Goal: Information Seeking & Learning: Check status

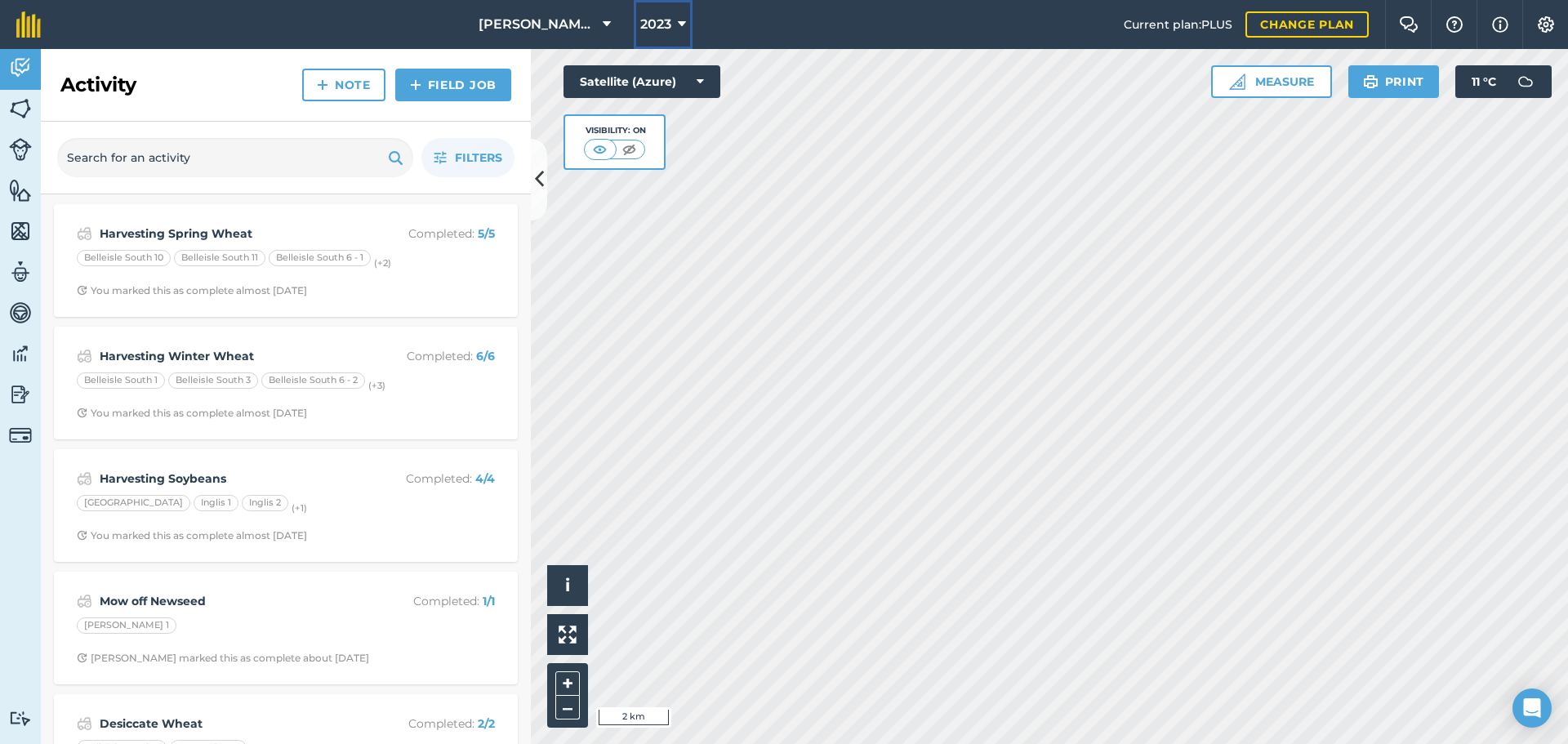
click at [657, 18] on span "2023" at bounding box center [655, 24] width 31 height 19
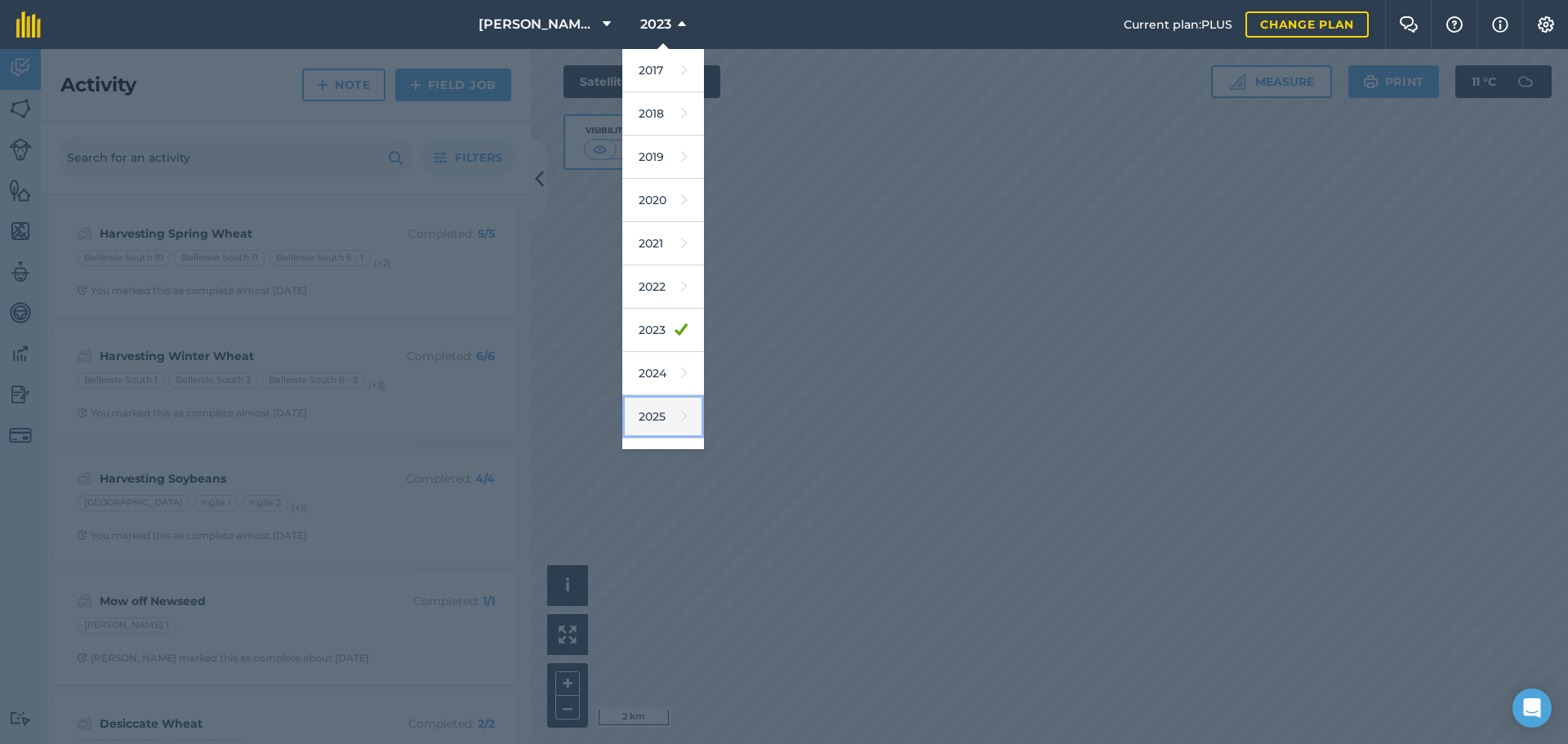
click at [653, 419] on link "2025" at bounding box center [663, 417] width 82 height 43
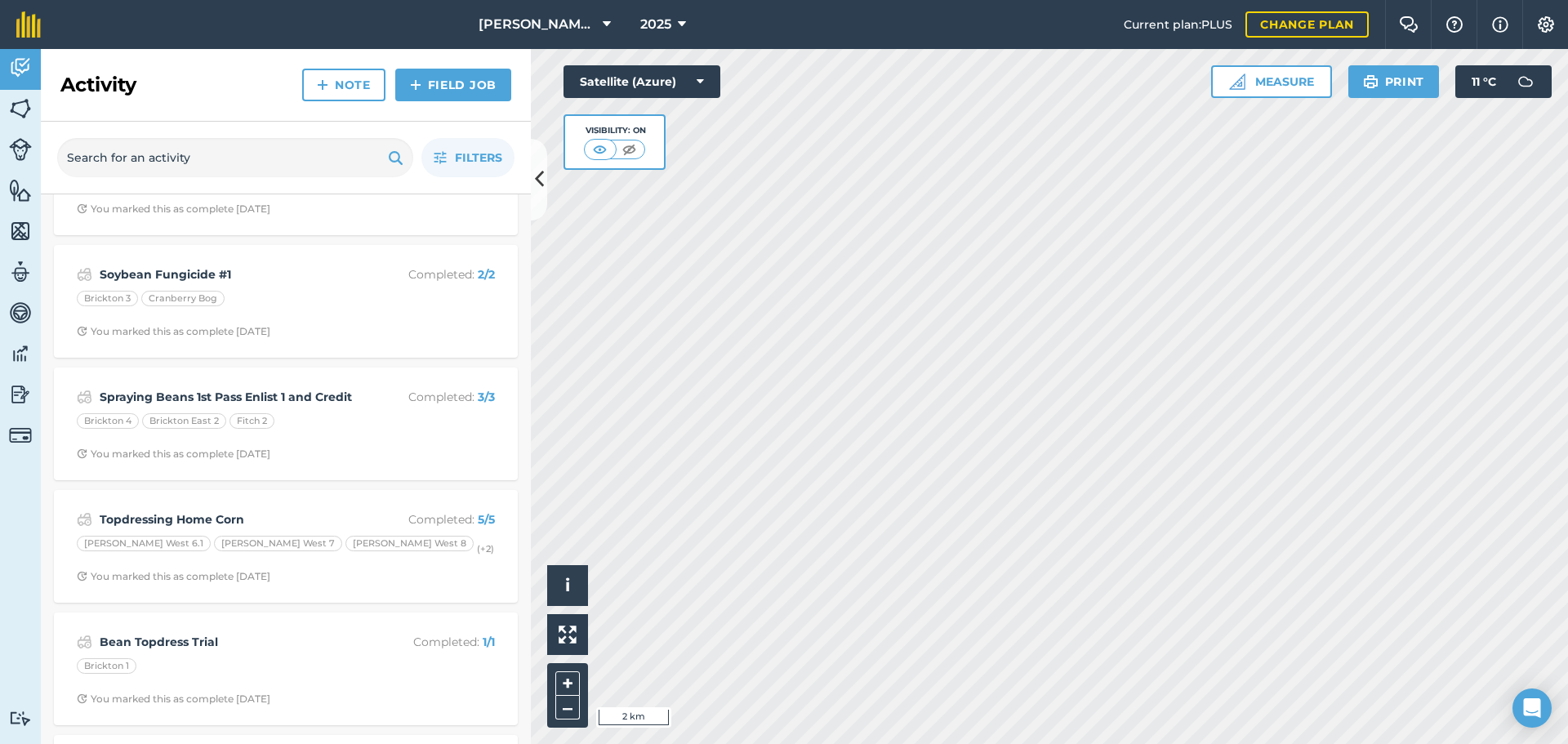
scroll to position [1388, 0]
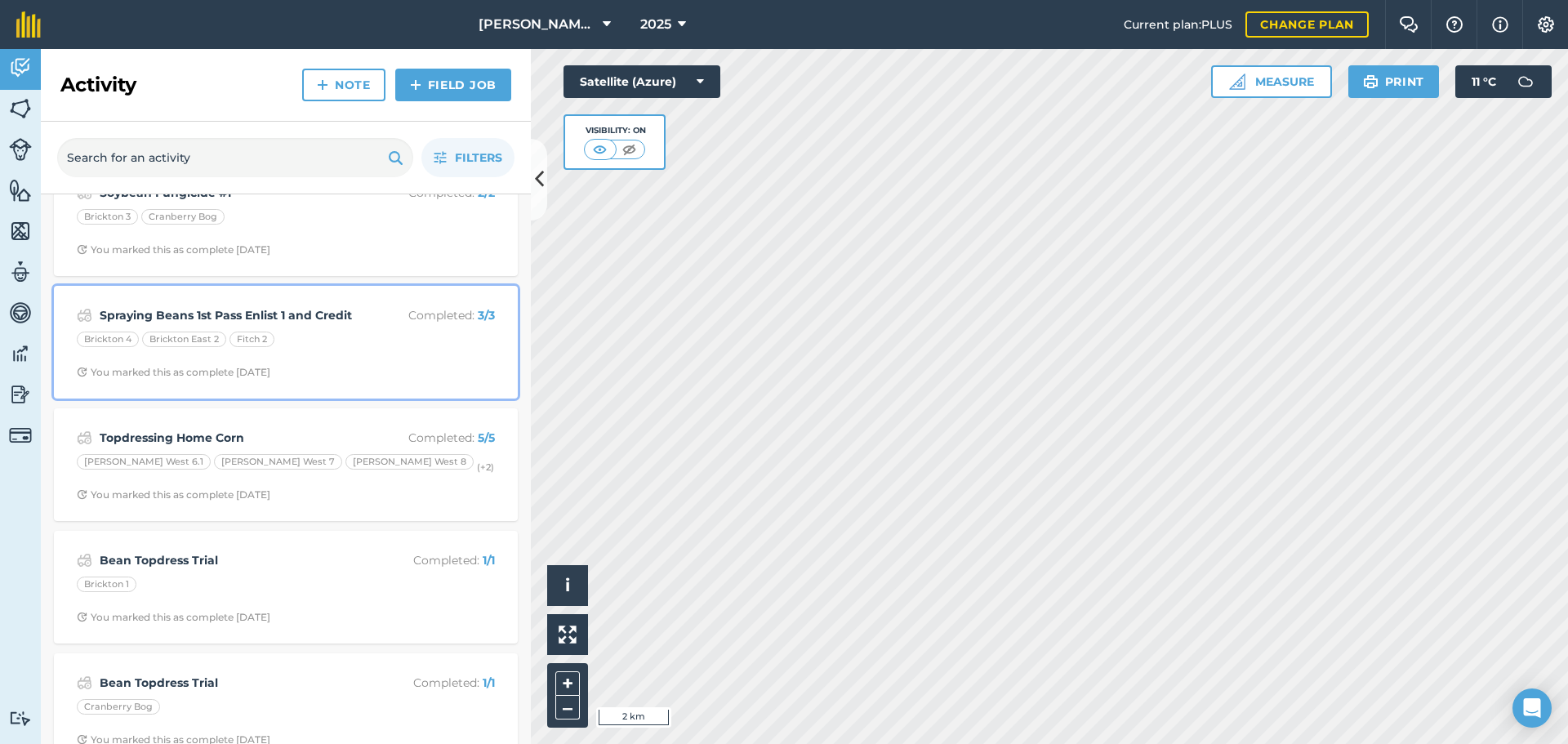
click at [327, 338] on div "Brickton 4 Brickton East 2 Fitch 2" at bounding box center [286, 342] width 419 height 21
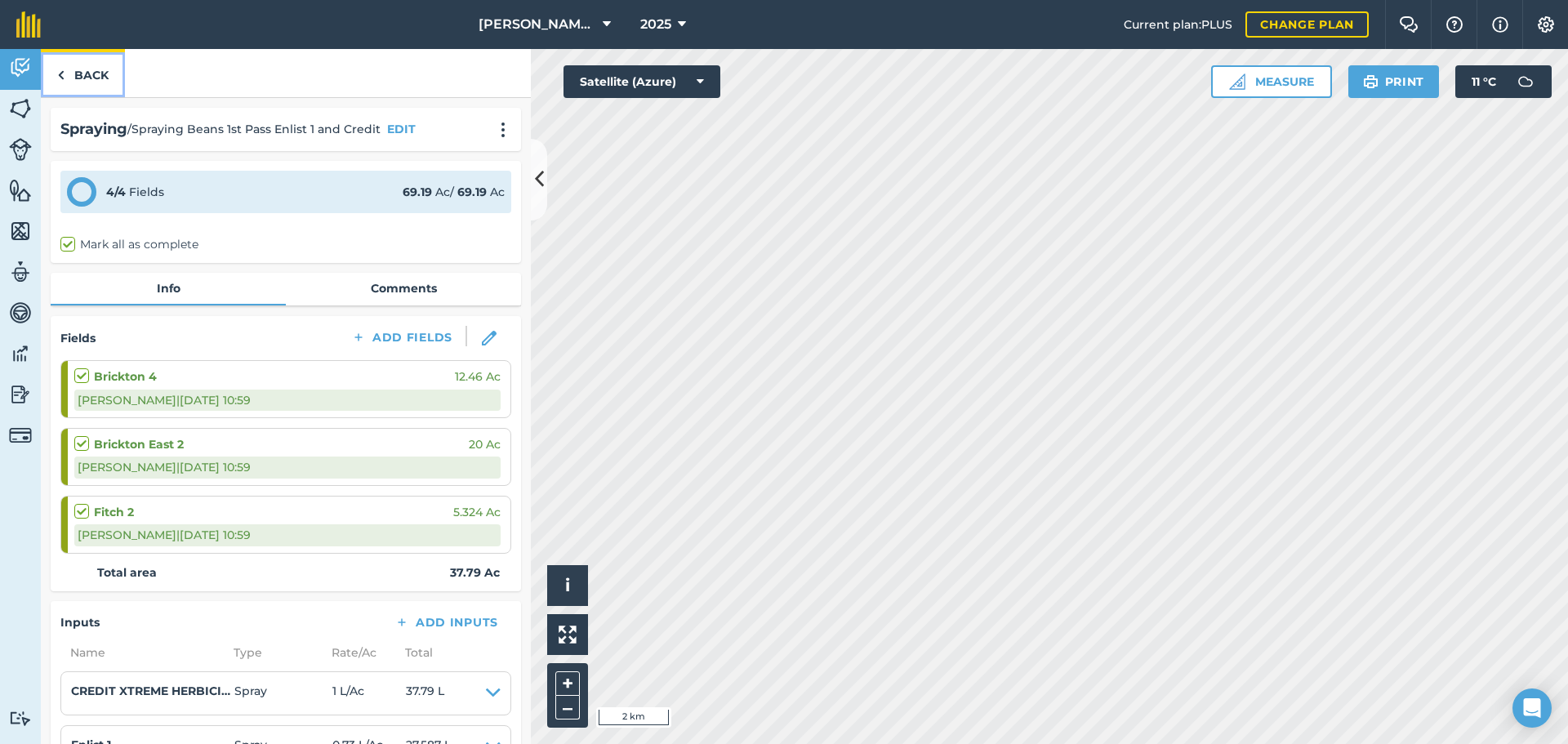
click at [85, 73] on link "Back" at bounding box center [83, 73] width 84 height 48
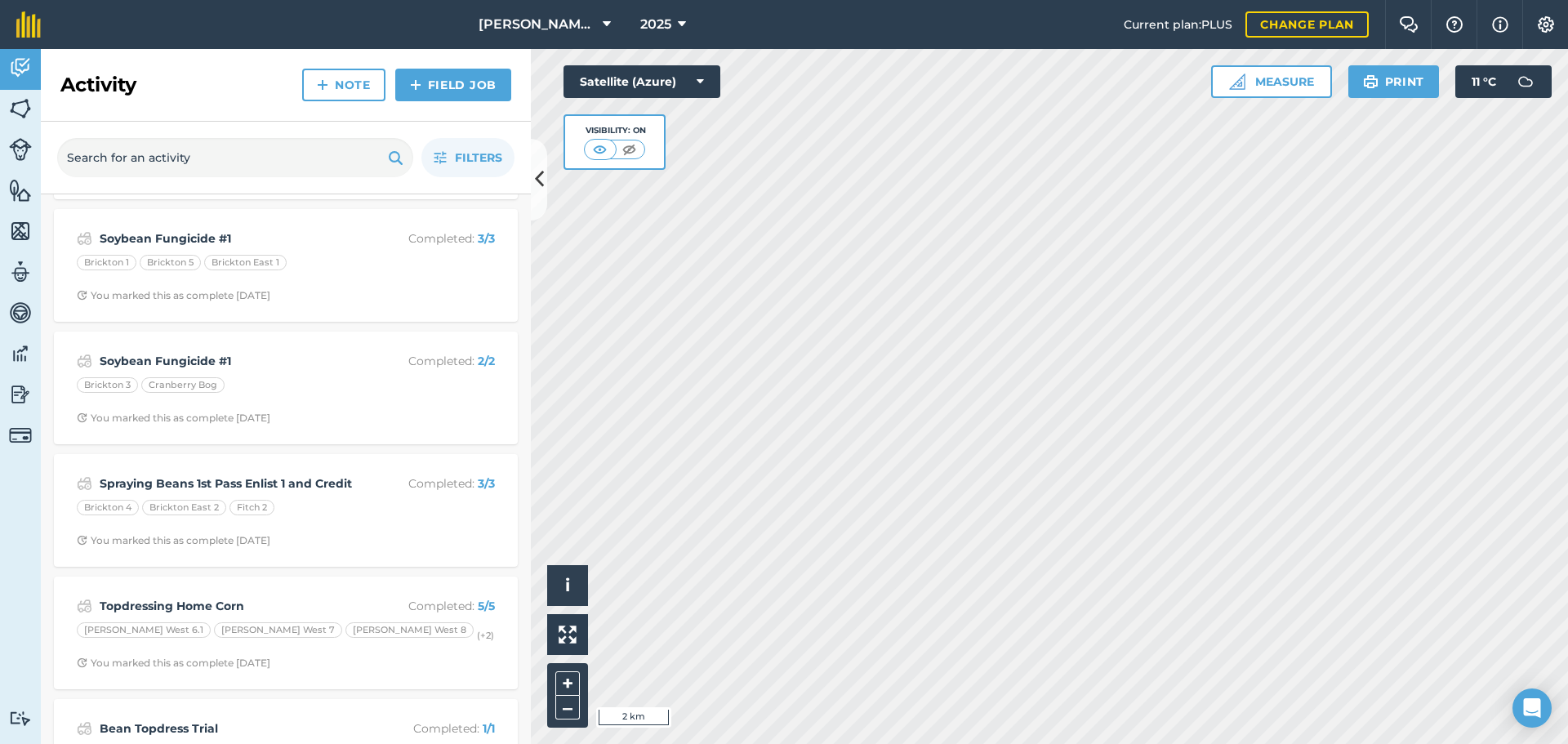
scroll to position [1224, 0]
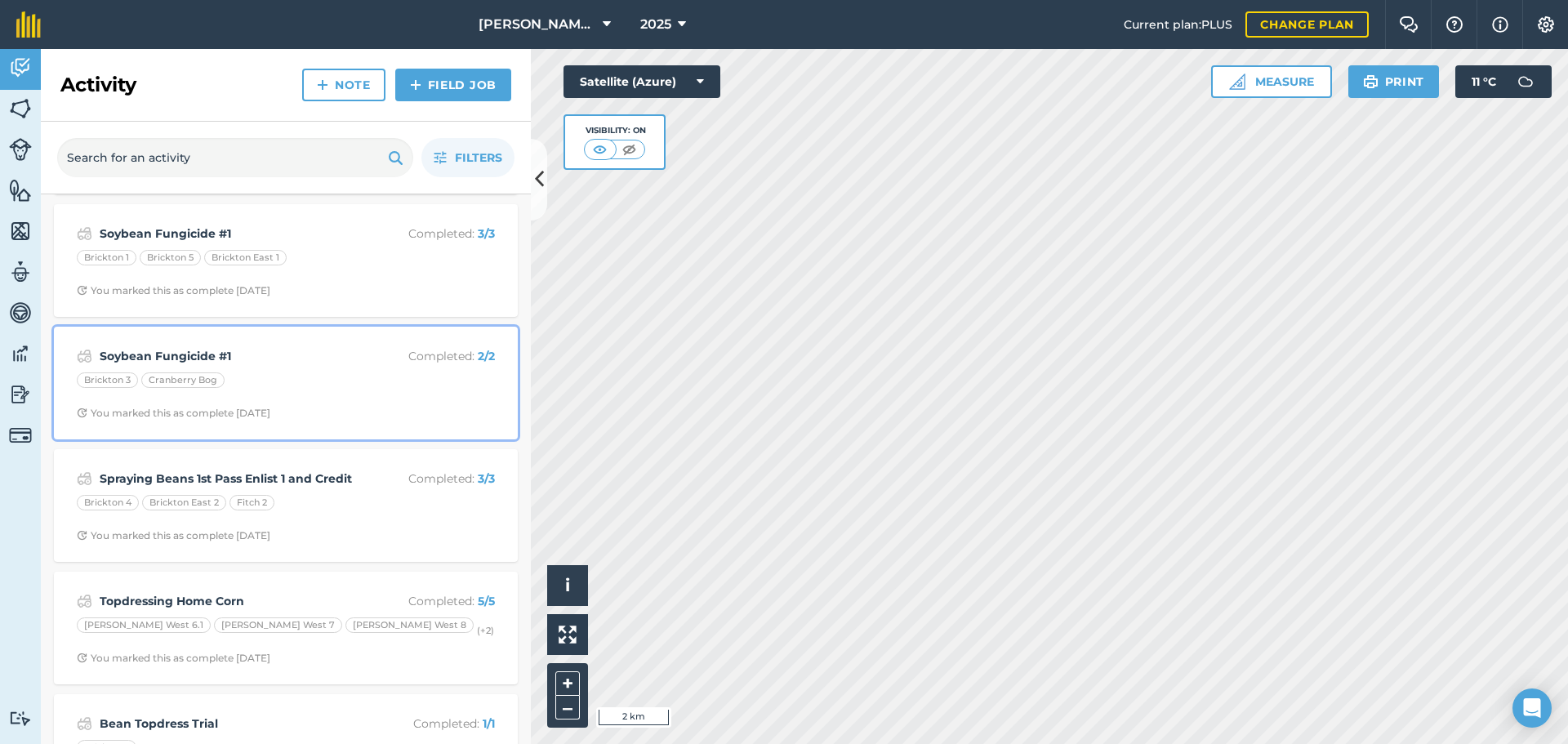
click at [305, 387] on div "Brickton 3 Cranberry Bog" at bounding box center [286, 382] width 419 height 21
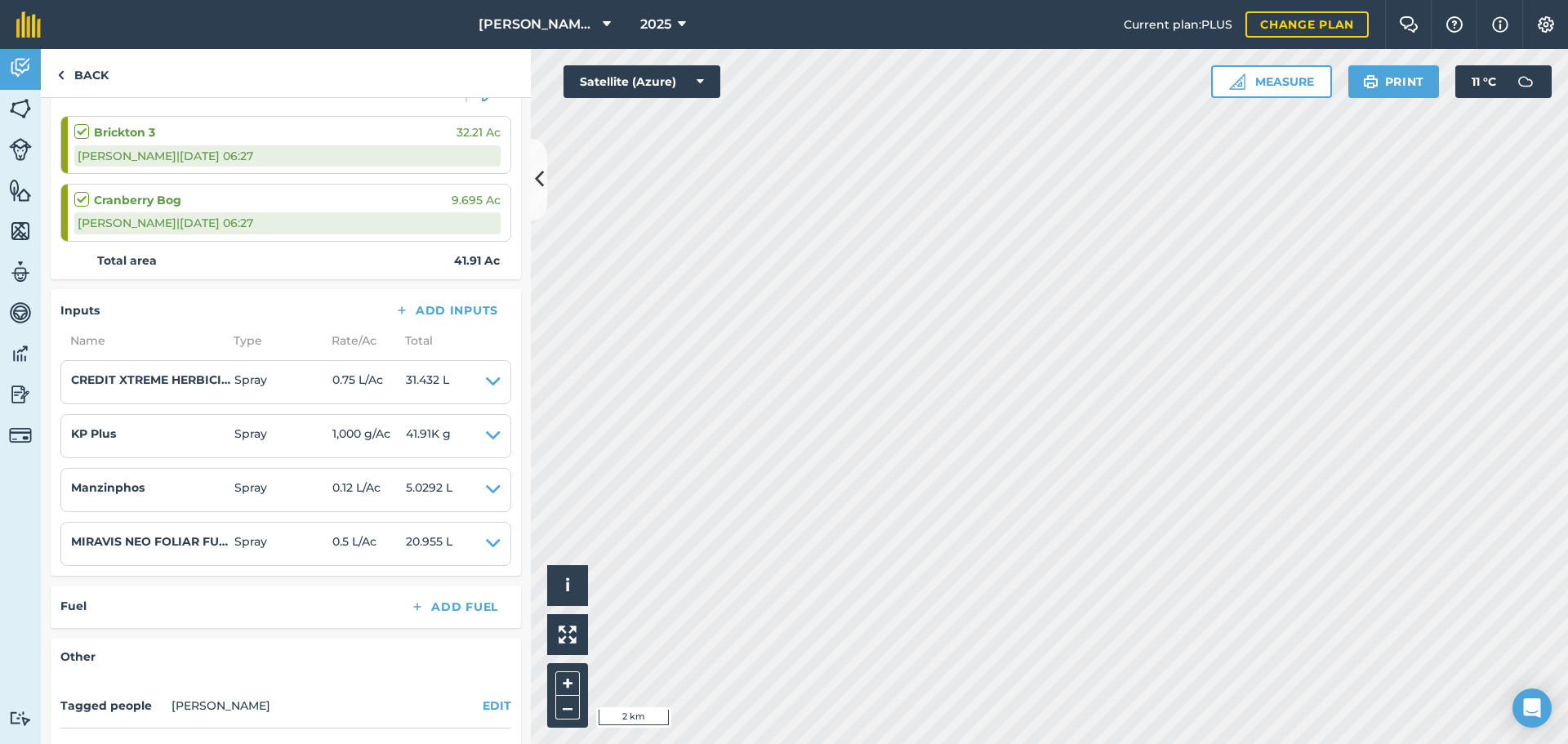
scroll to position [245, 0]
click at [63, 65] on img at bounding box center [60, 74] width 8 height 19
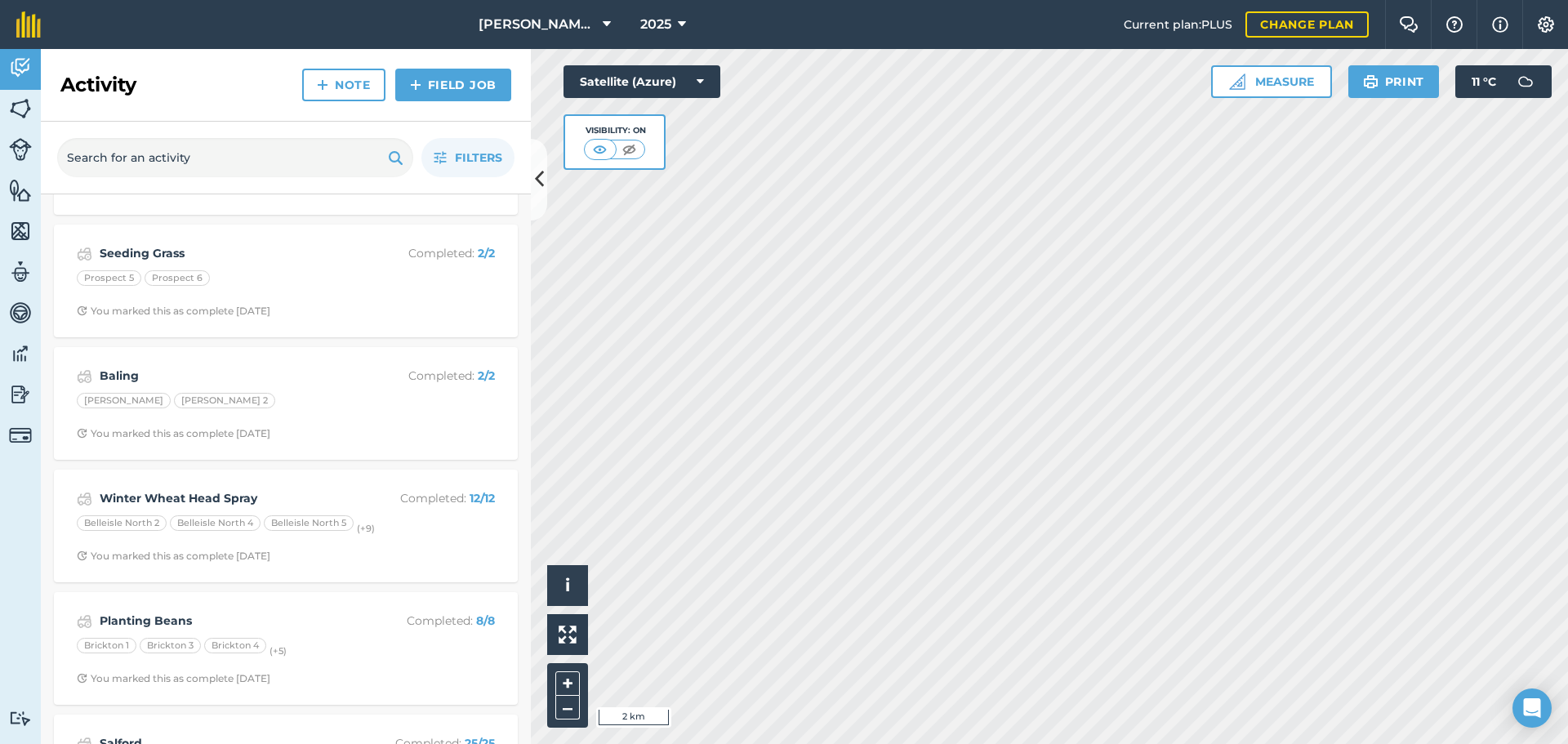
scroll to position [2694, 0]
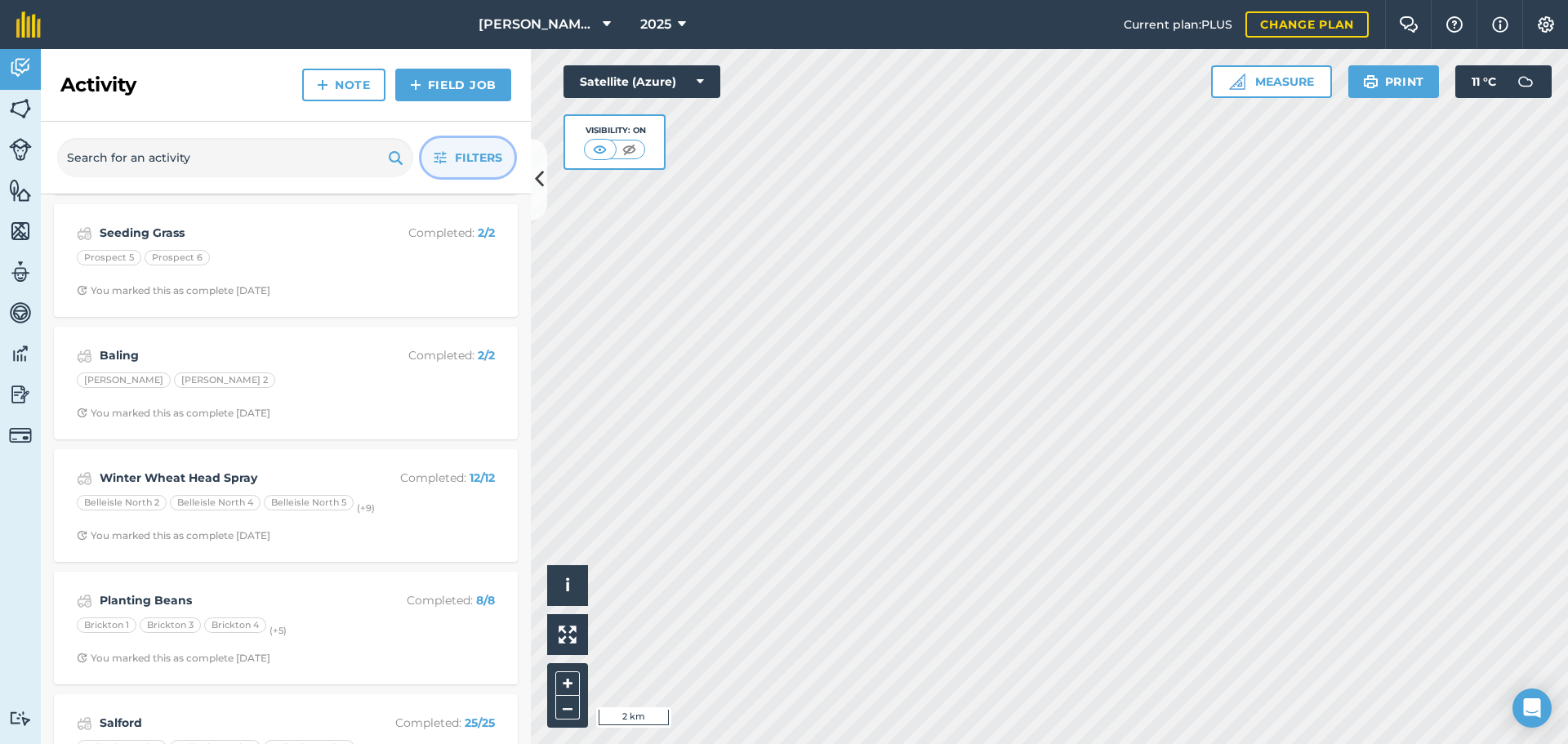
click at [463, 159] on span "Filters" at bounding box center [479, 158] width 48 height 18
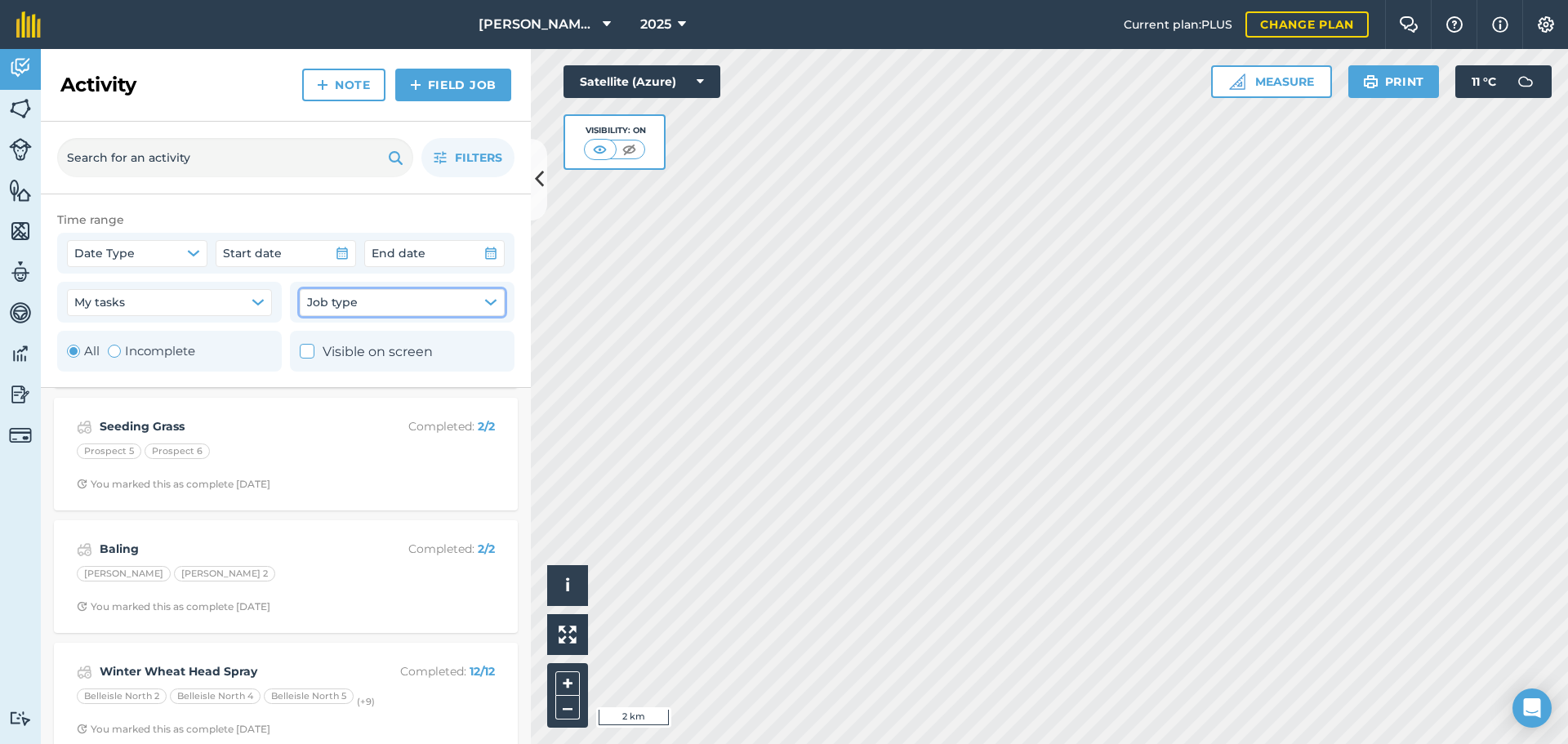
click at [360, 296] on button "Job type" at bounding box center [402, 301] width 205 height 26
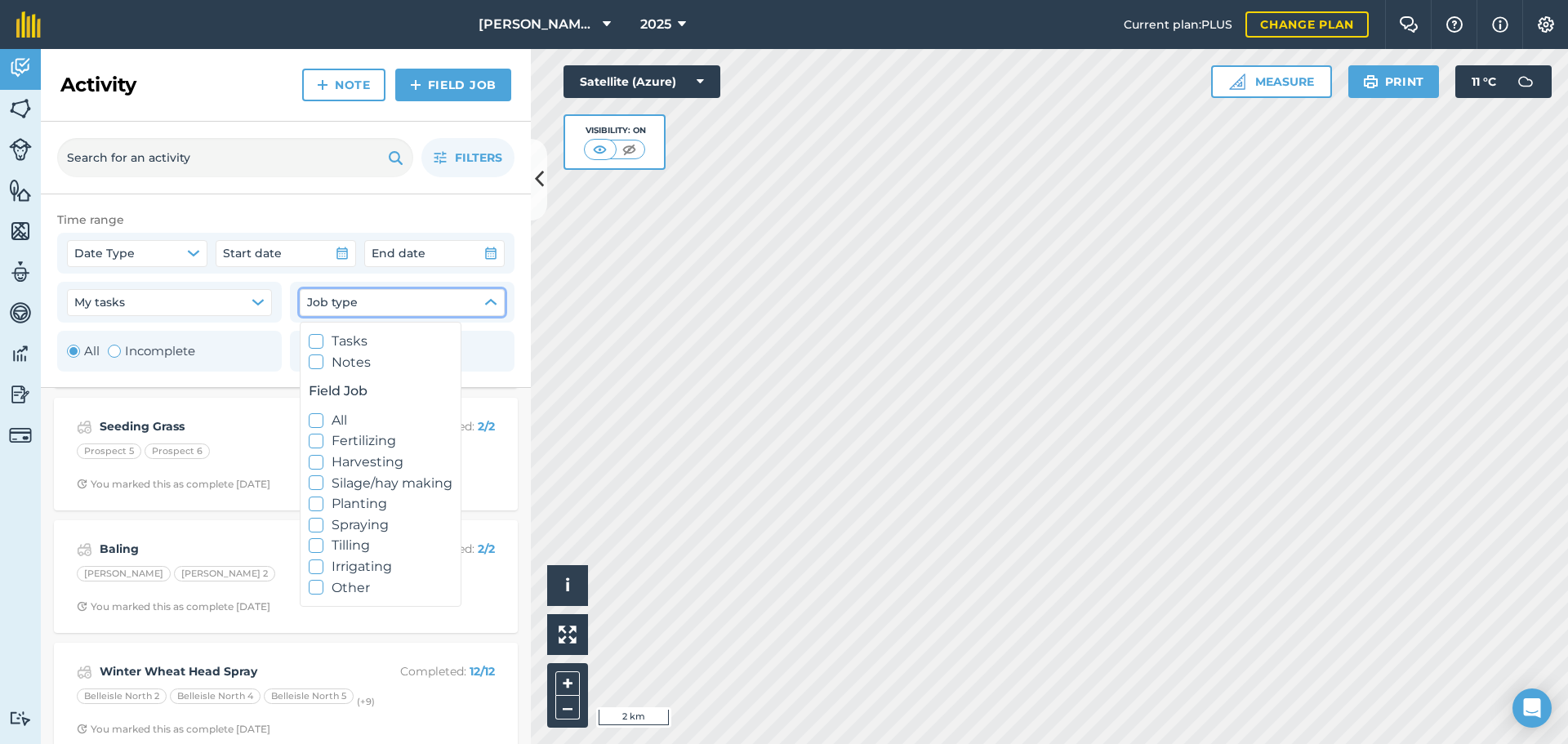
click at [321, 524] on icon at bounding box center [316, 524] width 11 height 11
checkbox input "true"
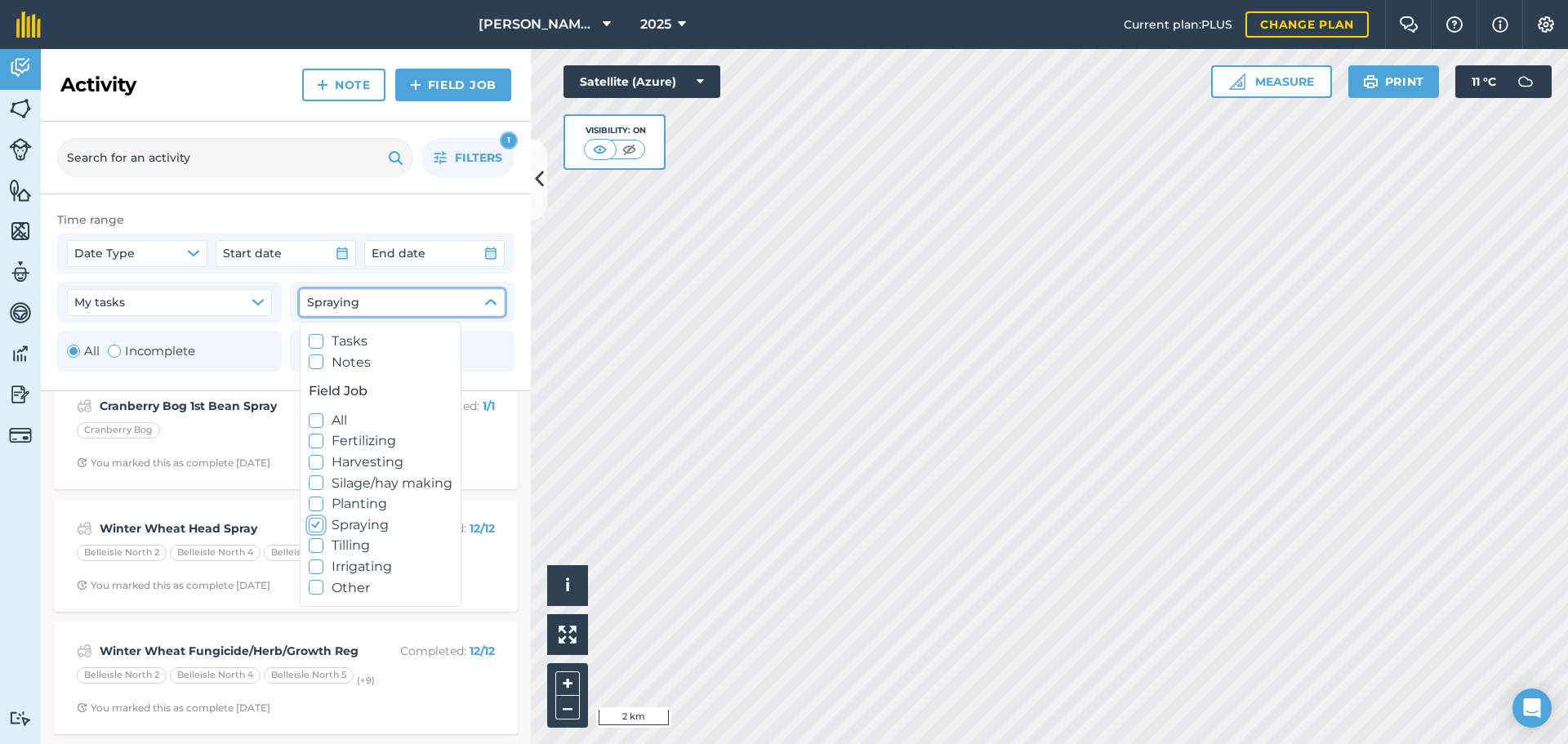
scroll to position [735, 0]
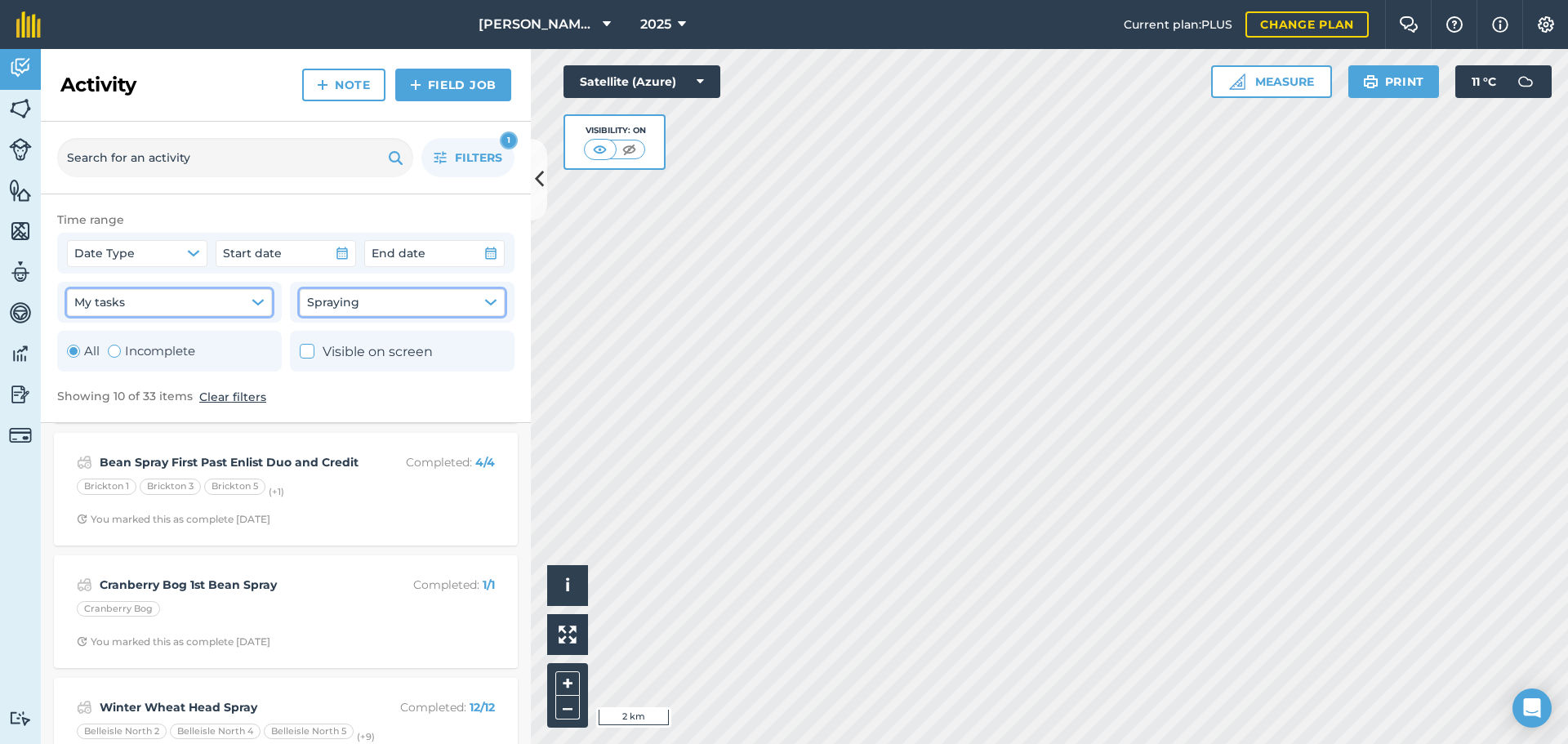
click at [145, 301] on button "My tasks" at bounding box center [169, 301] width 205 height 26
click at [476, 164] on span "Filters" at bounding box center [479, 158] width 48 height 18
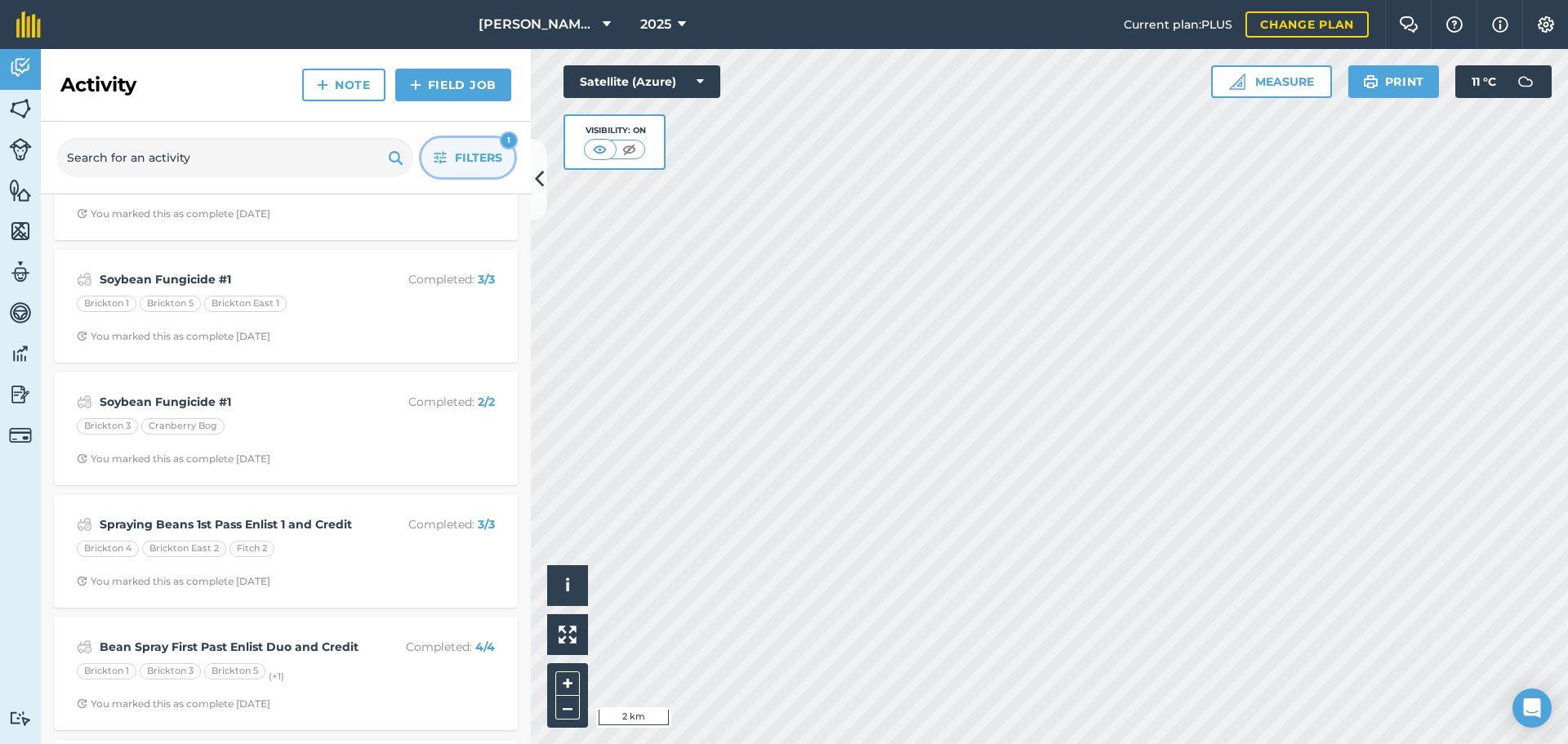
scroll to position [326, 0]
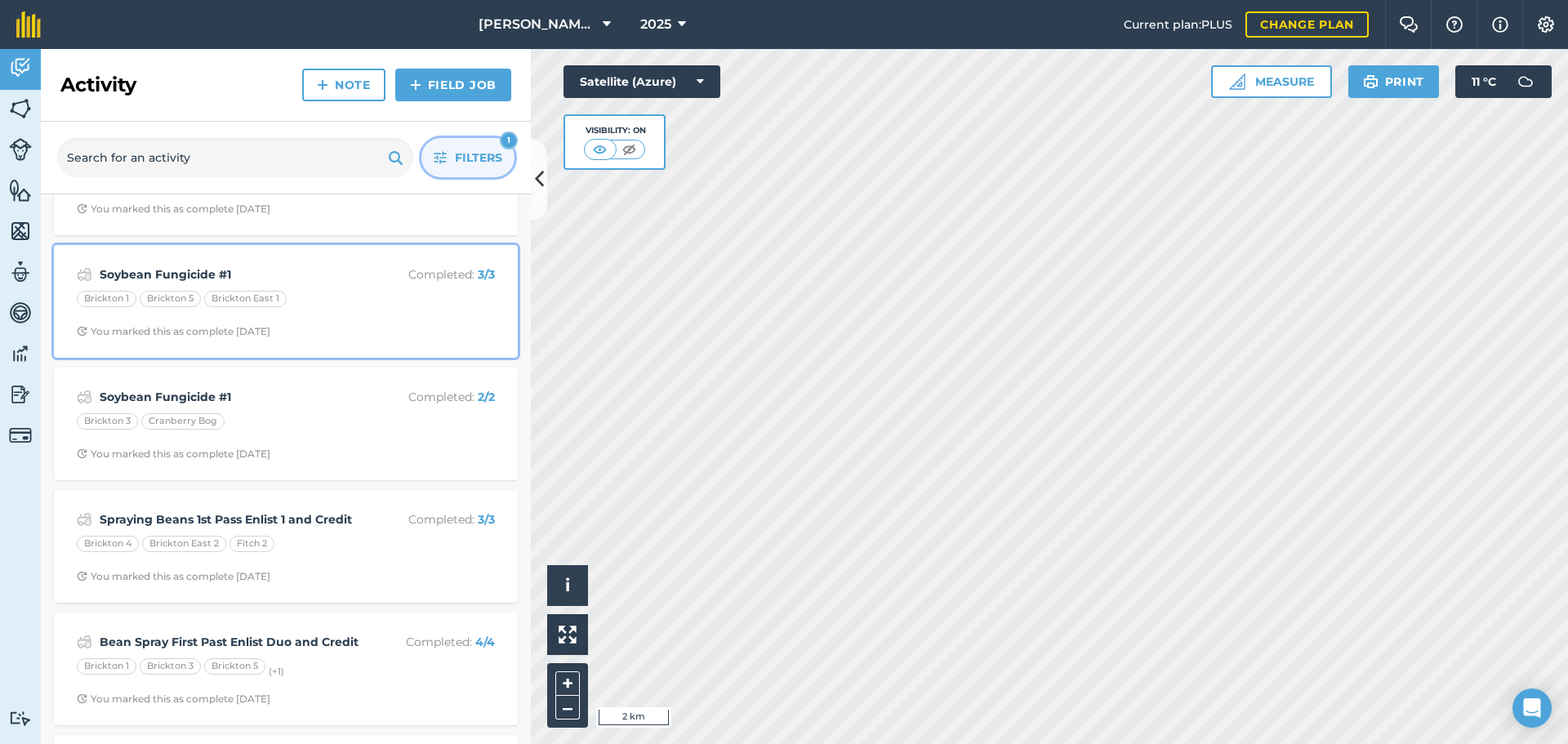
click at [327, 301] on div "Brickton 1 Brickton 5 [GEOGRAPHIC_DATA] East 1" at bounding box center [286, 301] width 419 height 21
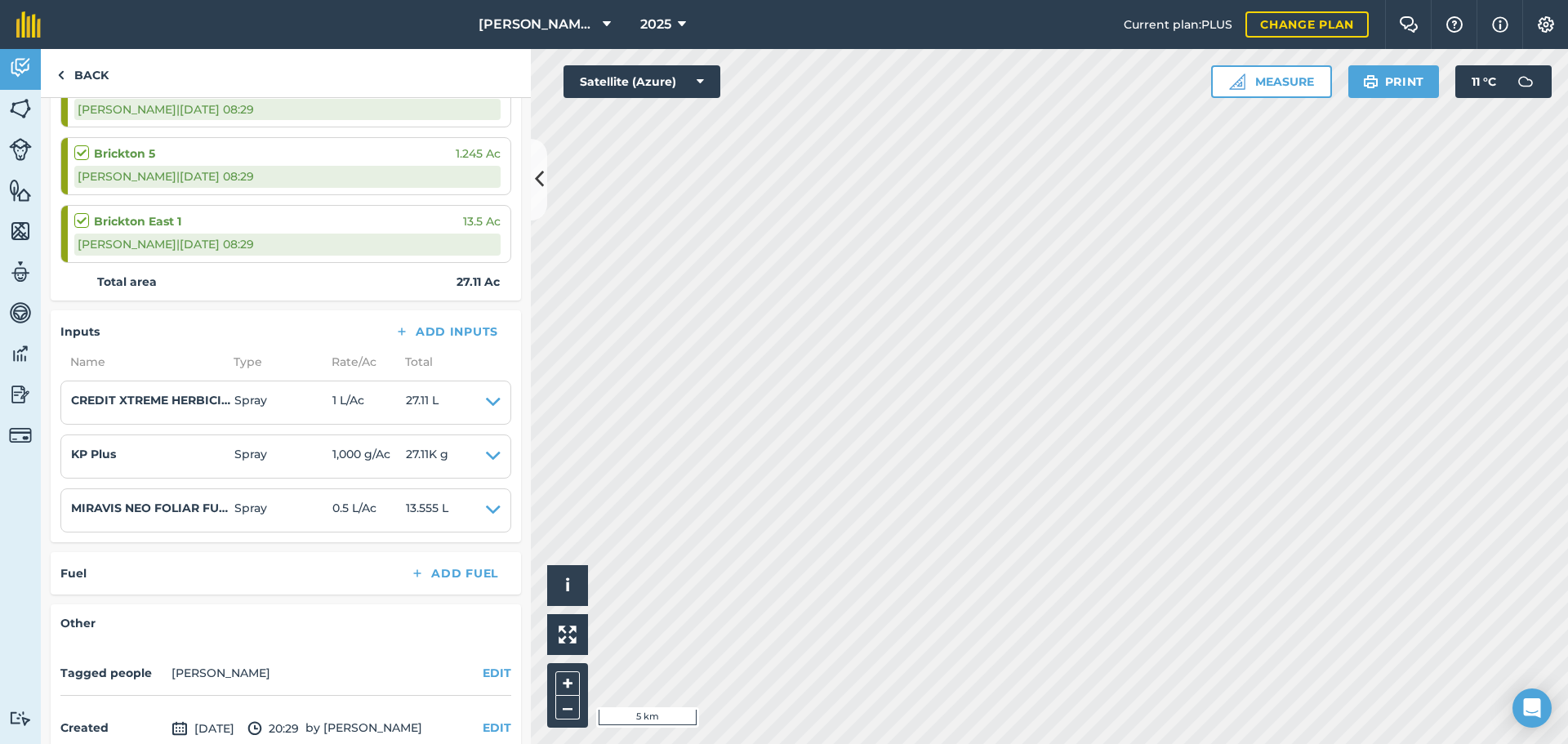
scroll to position [372, 0]
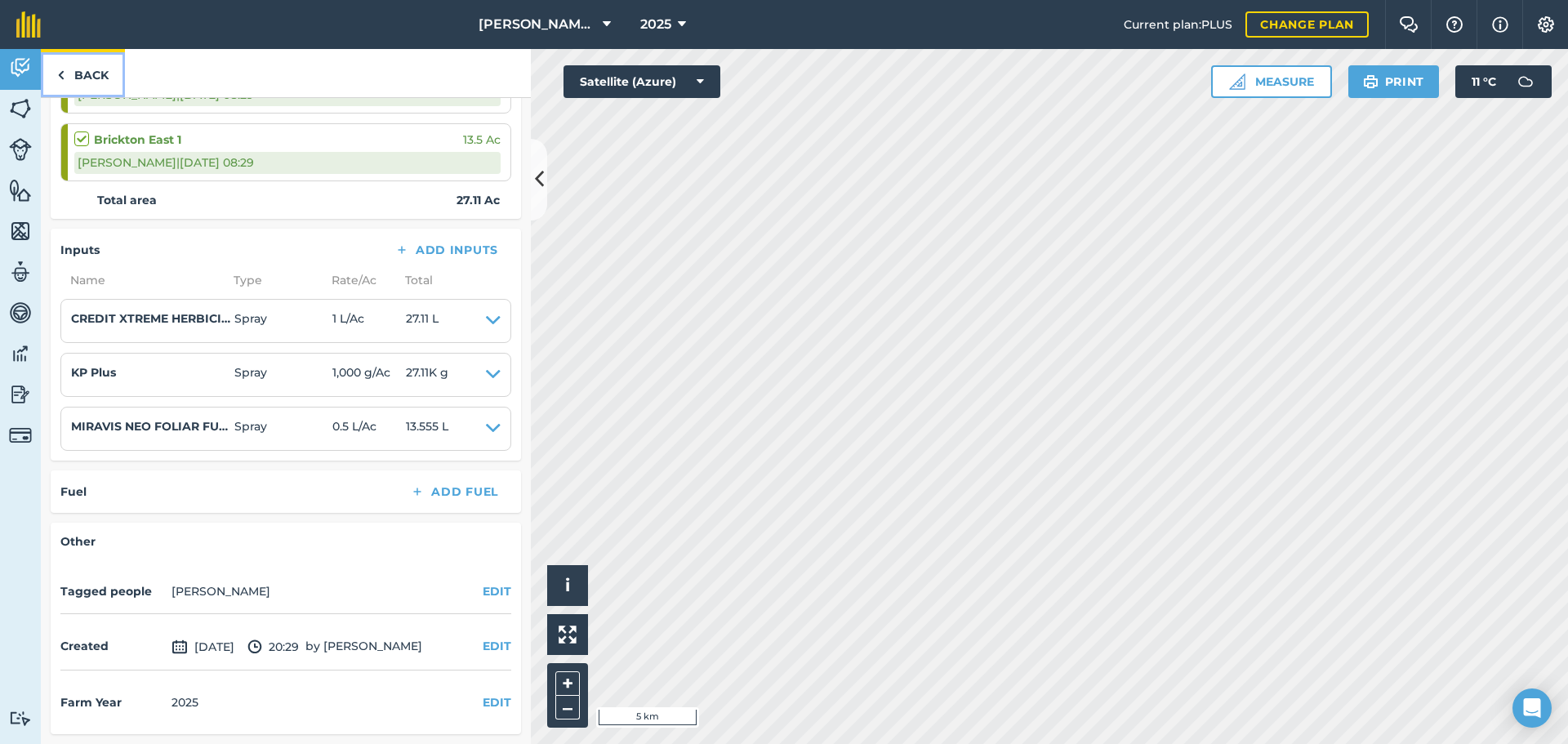
click at [74, 74] on link "Back" at bounding box center [83, 73] width 84 height 48
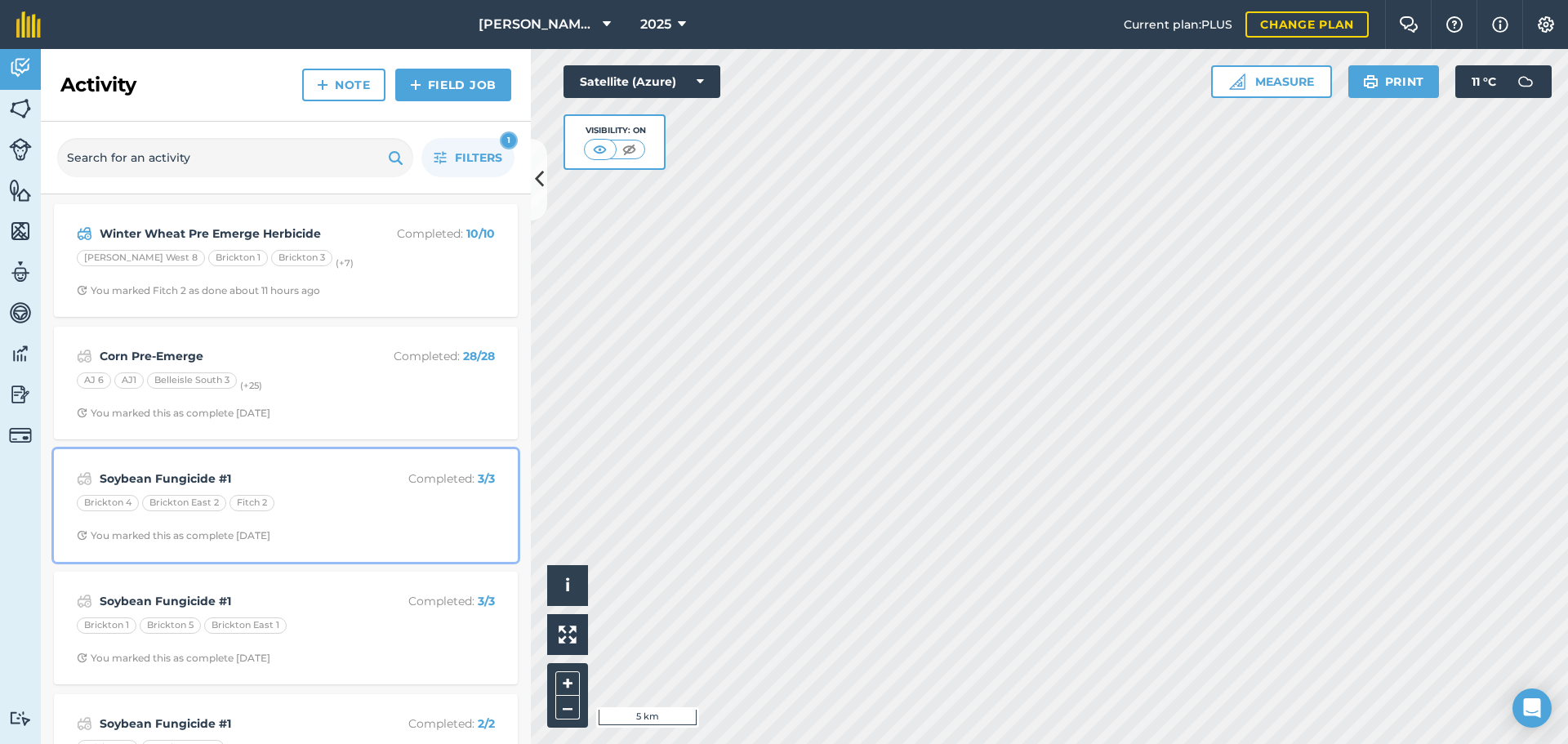
click at [263, 477] on strong "Soybean Fungicide #1" at bounding box center [229, 478] width 259 height 18
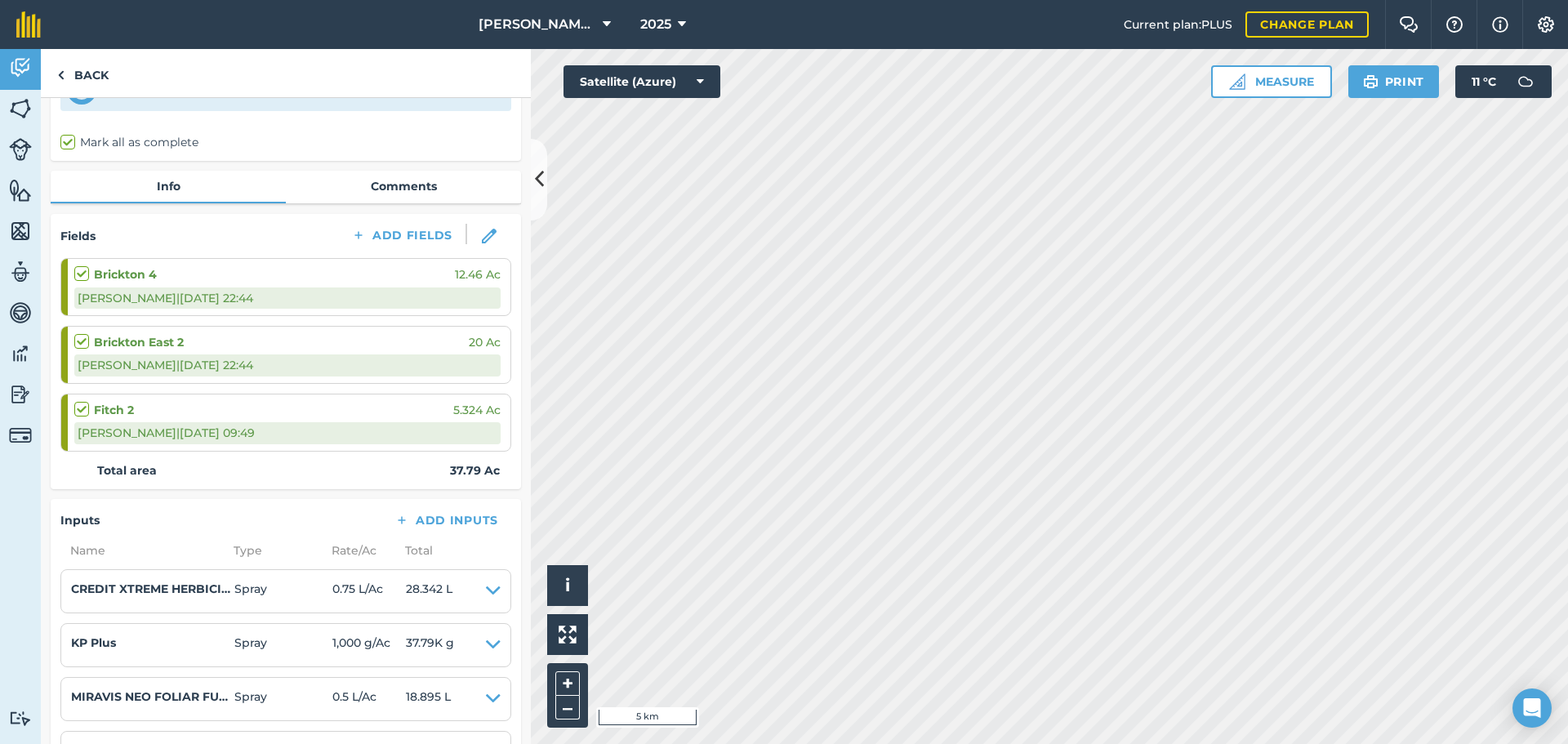
scroll to position [82, 0]
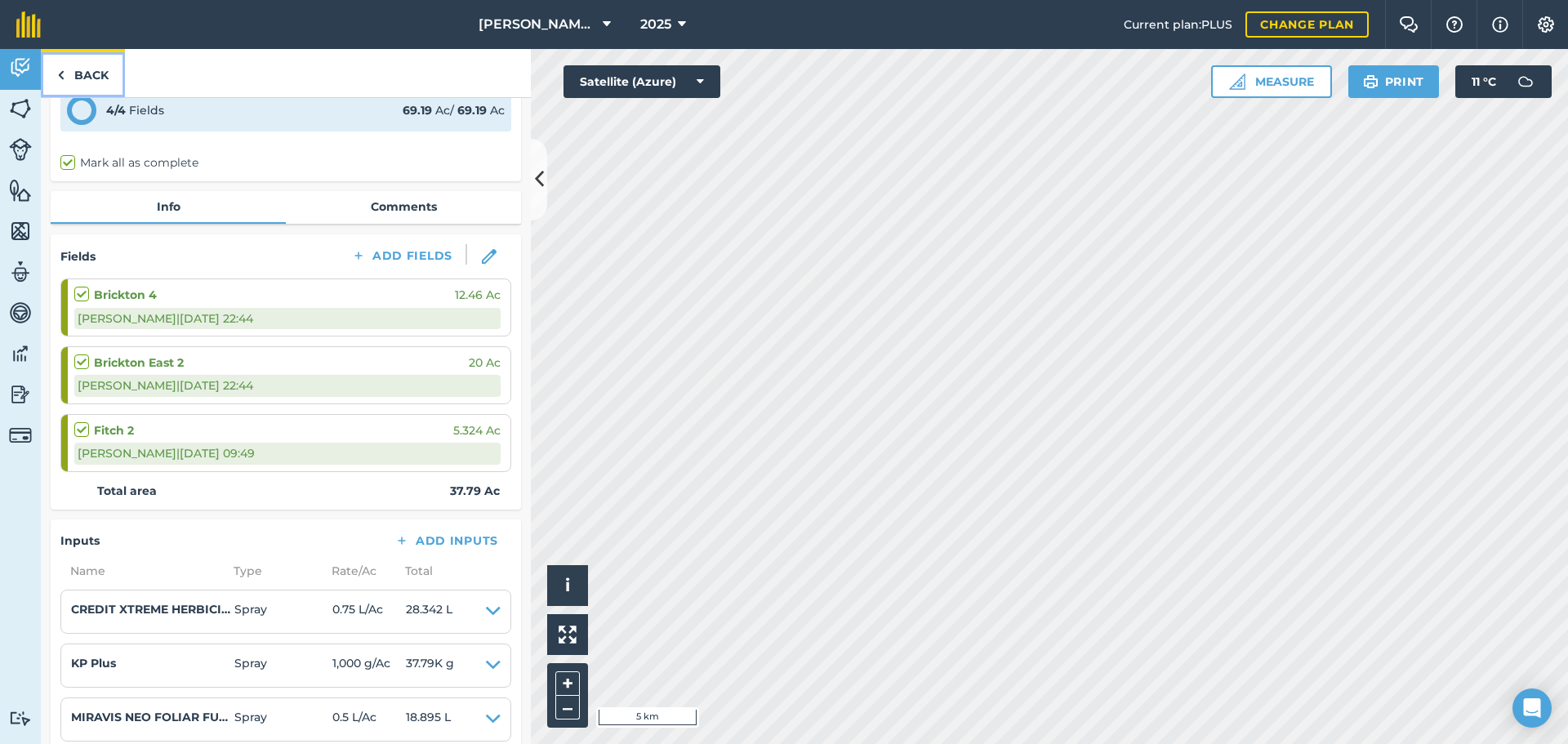
click at [76, 68] on link "Back" at bounding box center [83, 73] width 84 height 48
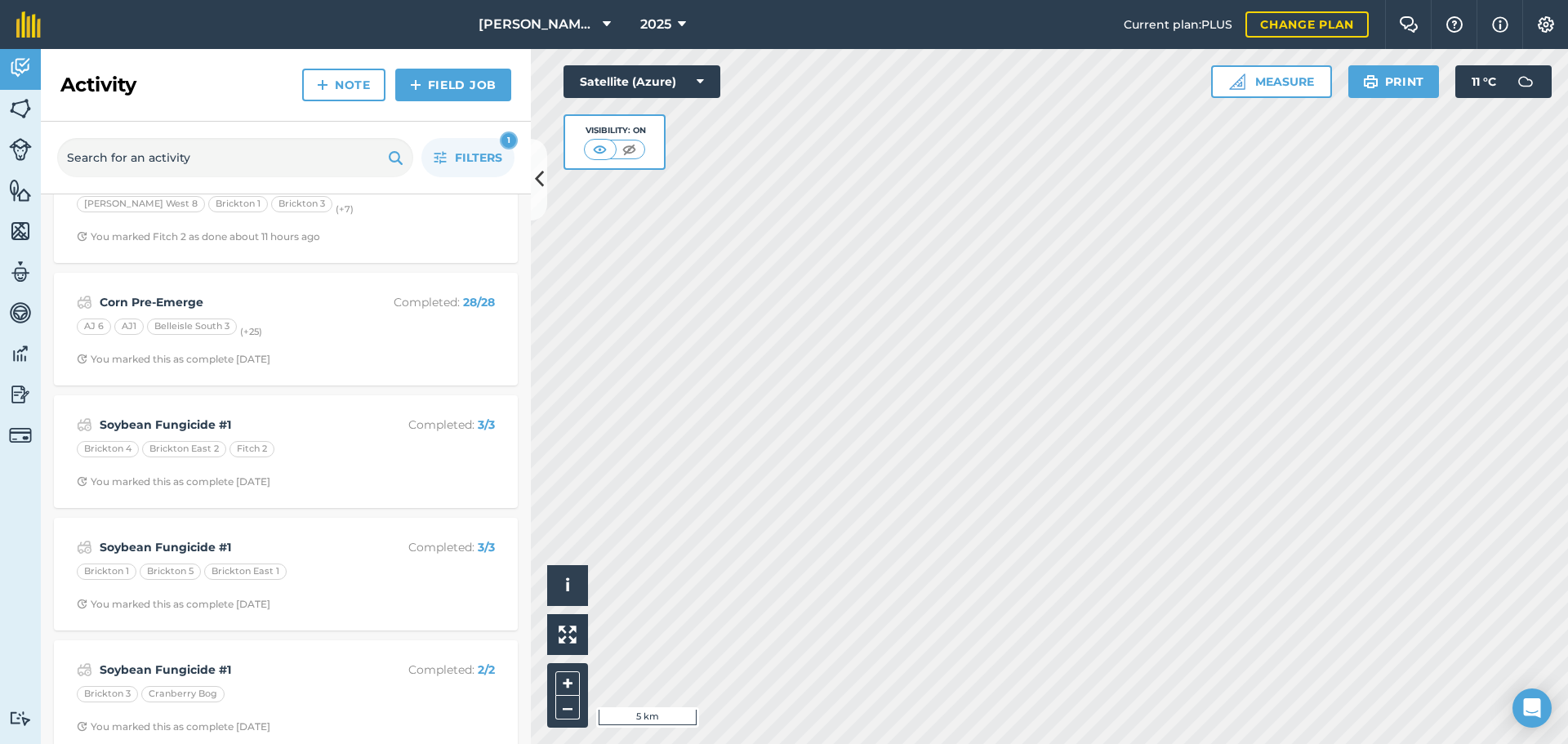
scroll to position [82, 0]
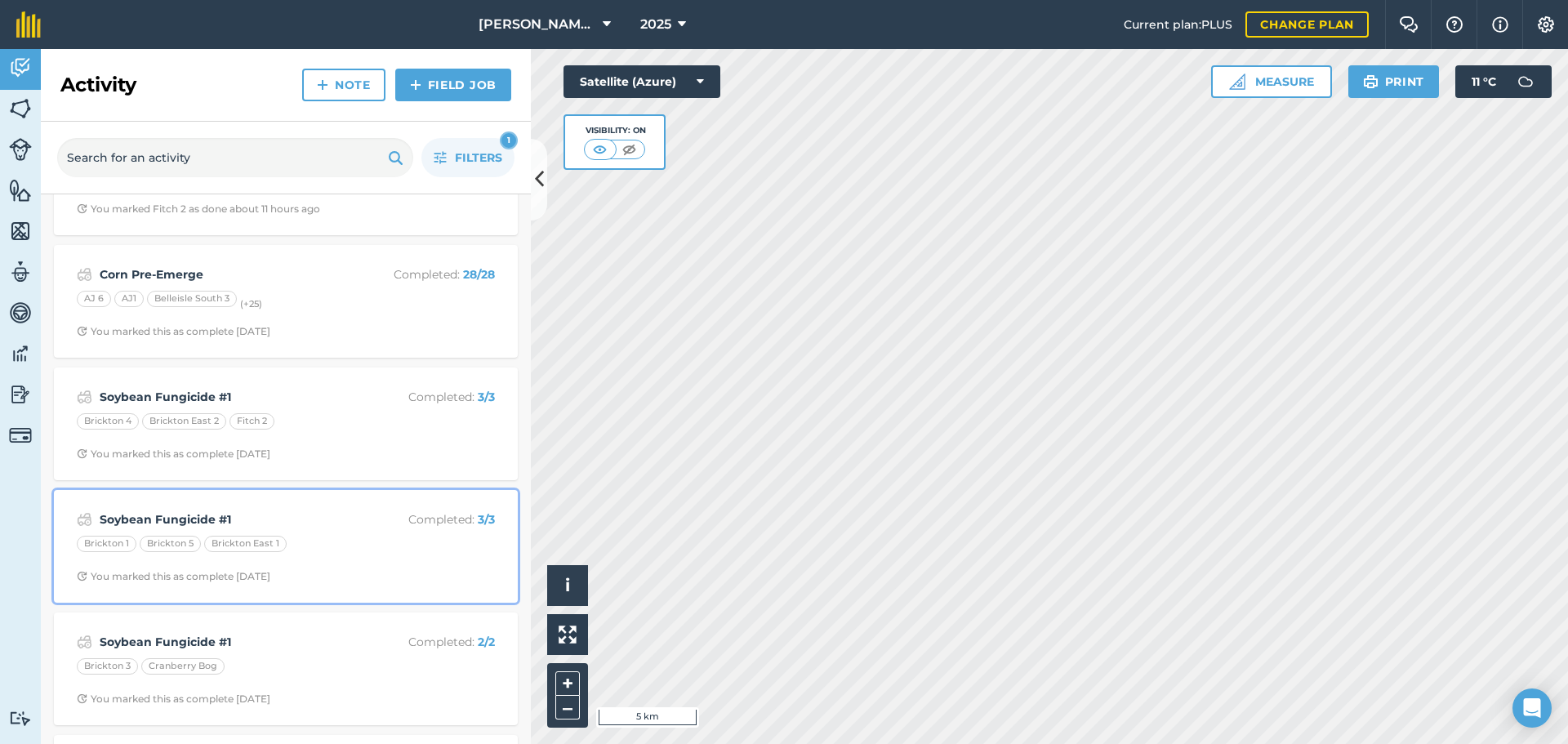
click at [334, 519] on strong "Soybean Fungicide #1" at bounding box center [229, 519] width 259 height 18
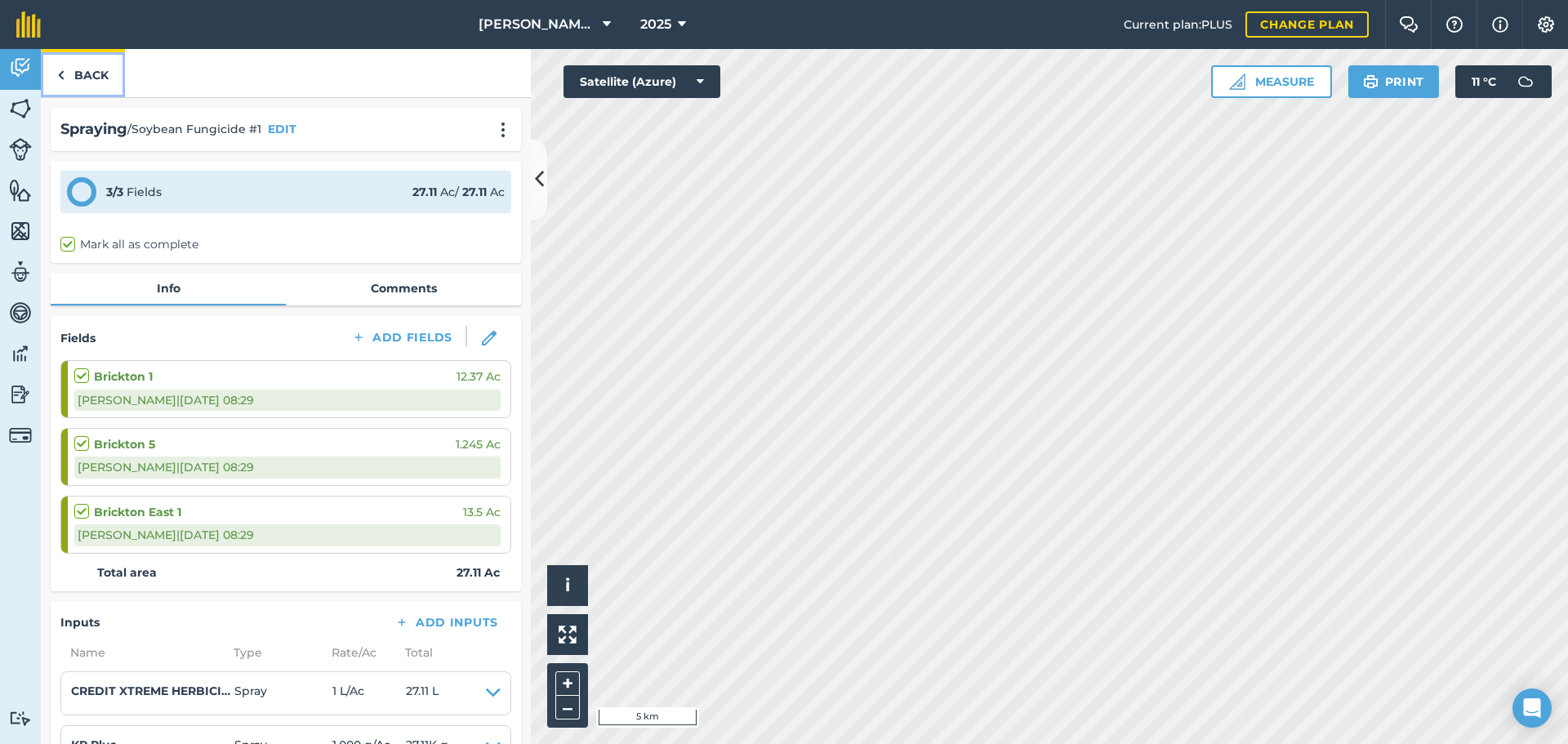
click at [83, 65] on link "Back" at bounding box center [83, 73] width 84 height 48
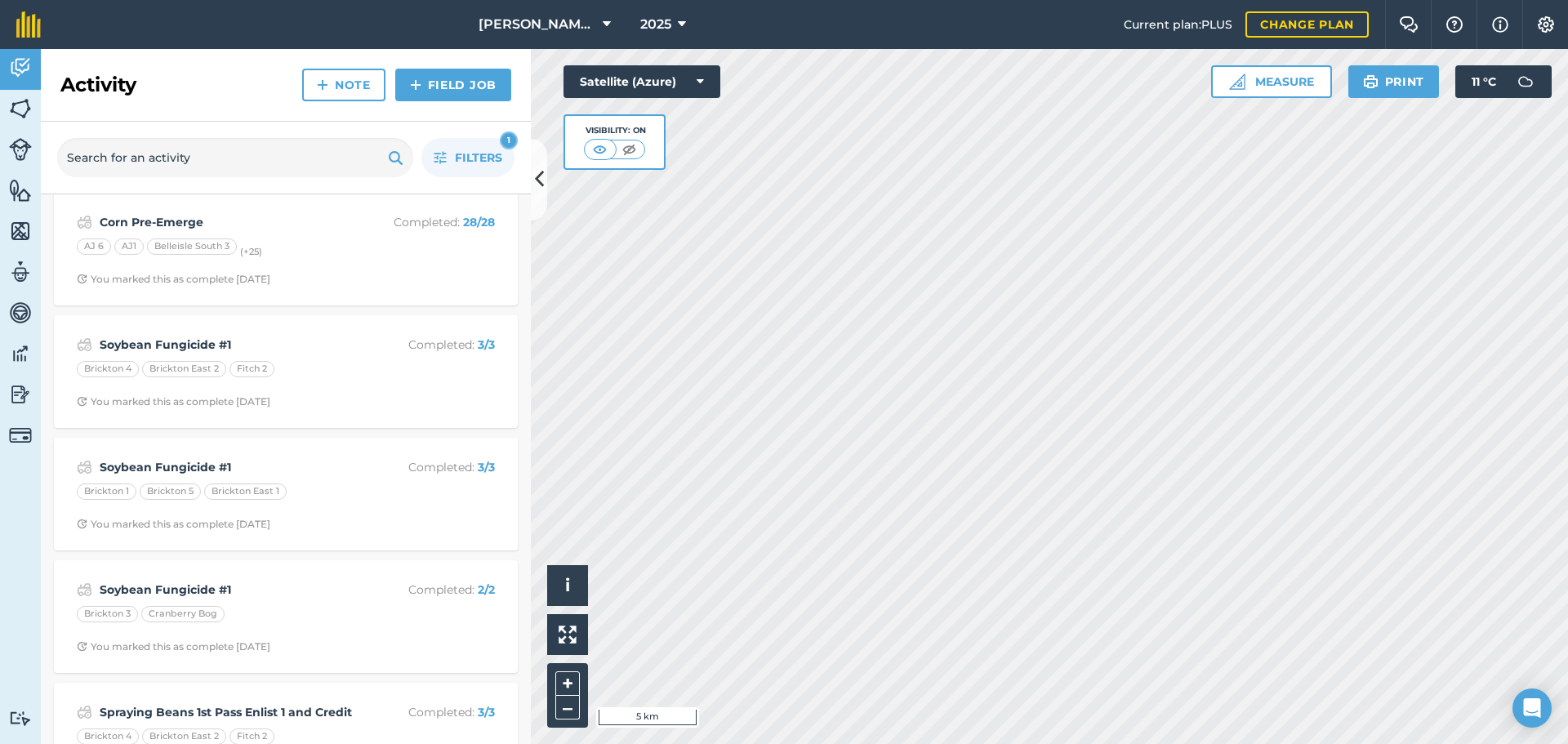
scroll to position [164, 0]
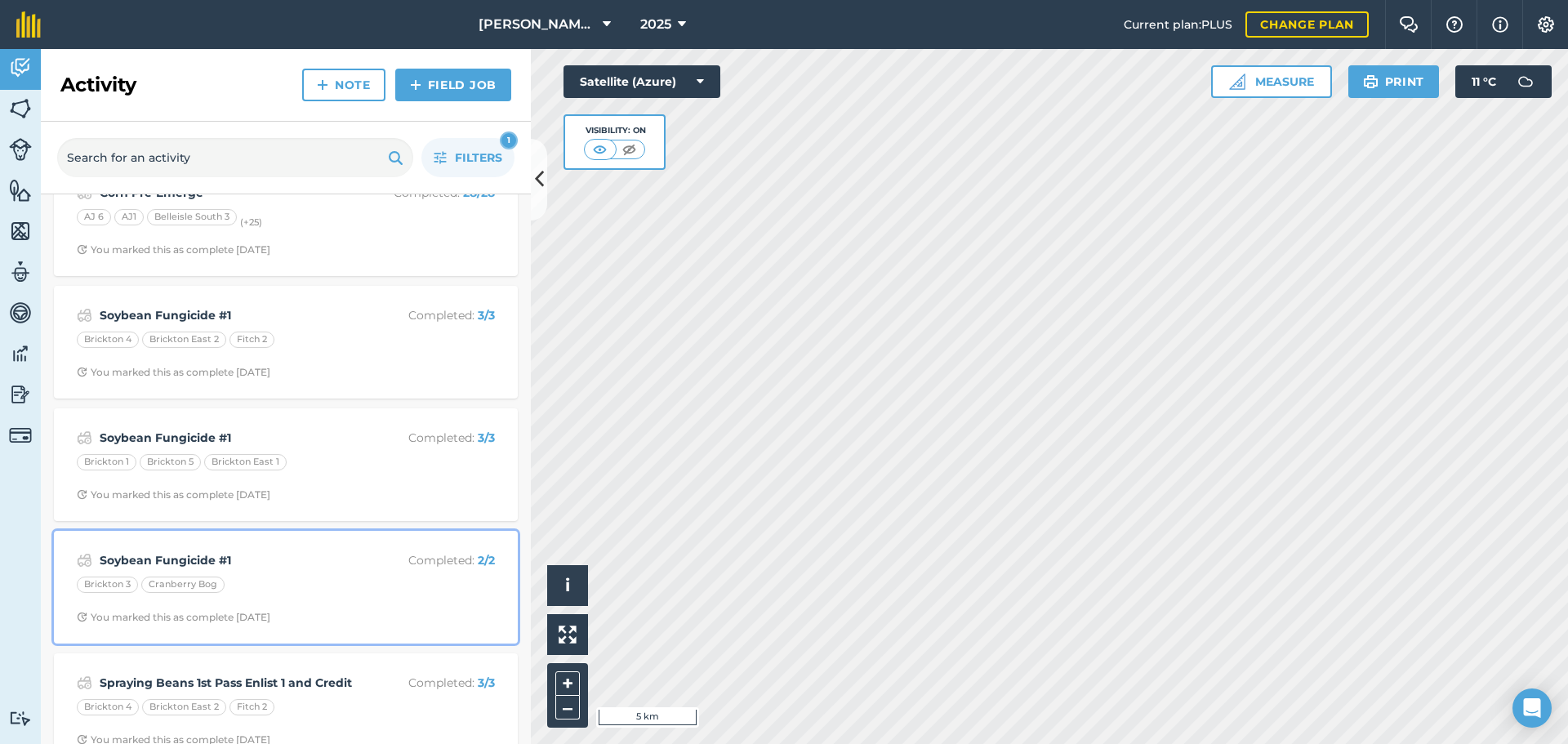
click at [229, 551] on strong "Soybean Fungicide #1" at bounding box center [229, 560] width 259 height 18
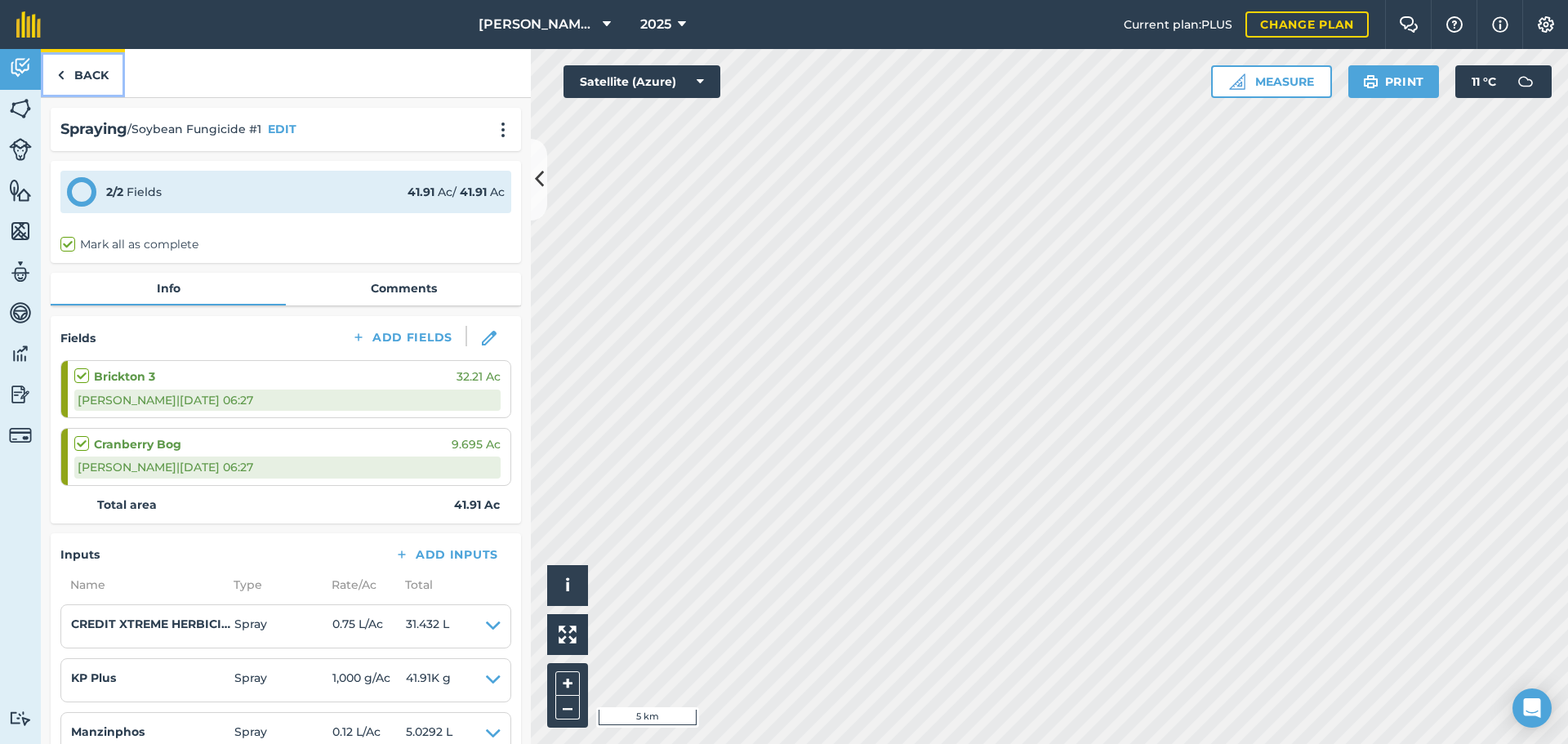
click at [89, 72] on link "Back" at bounding box center [83, 73] width 84 height 48
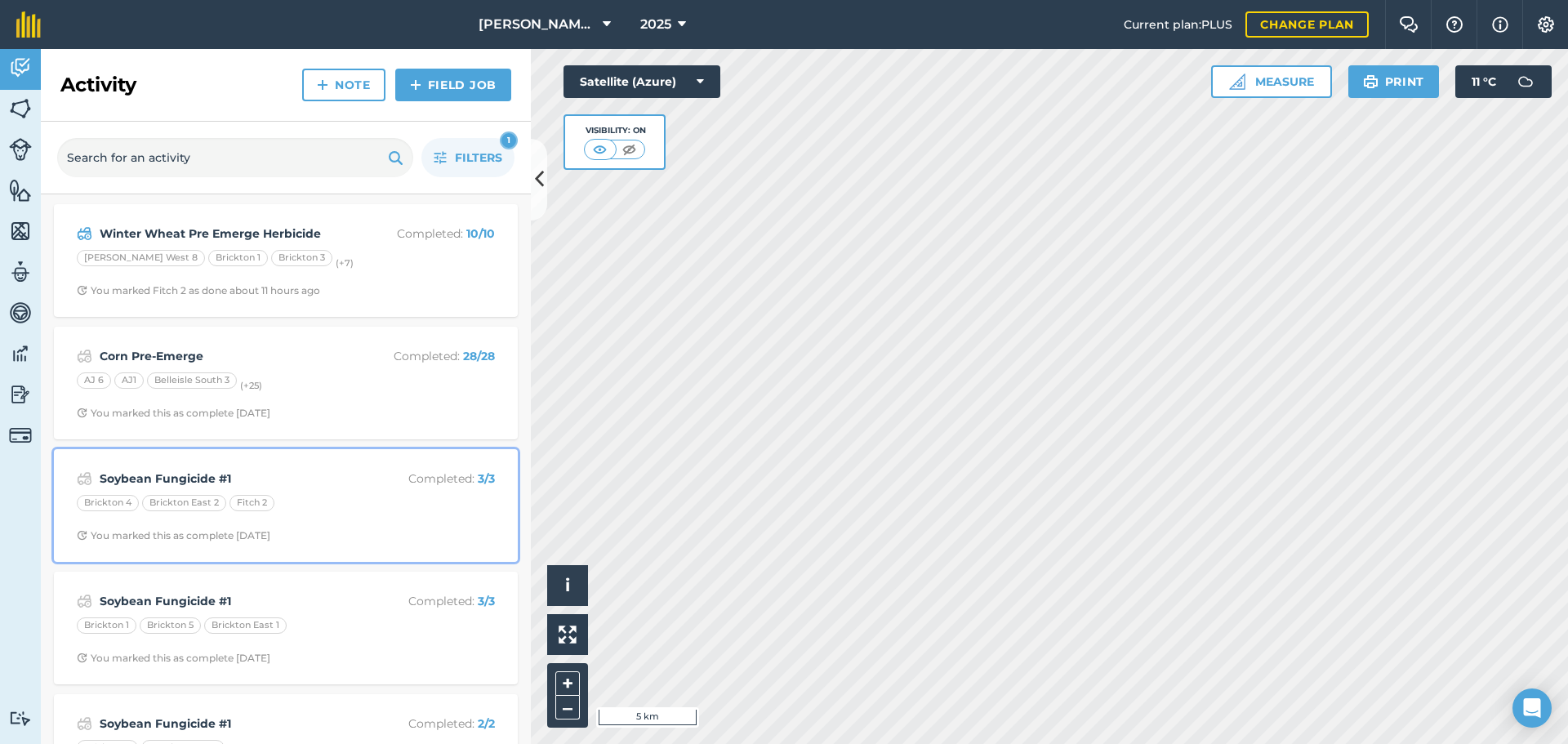
click at [285, 477] on strong "Soybean Fungicide #1" at bounding box center [229, 478] width 259 height 18
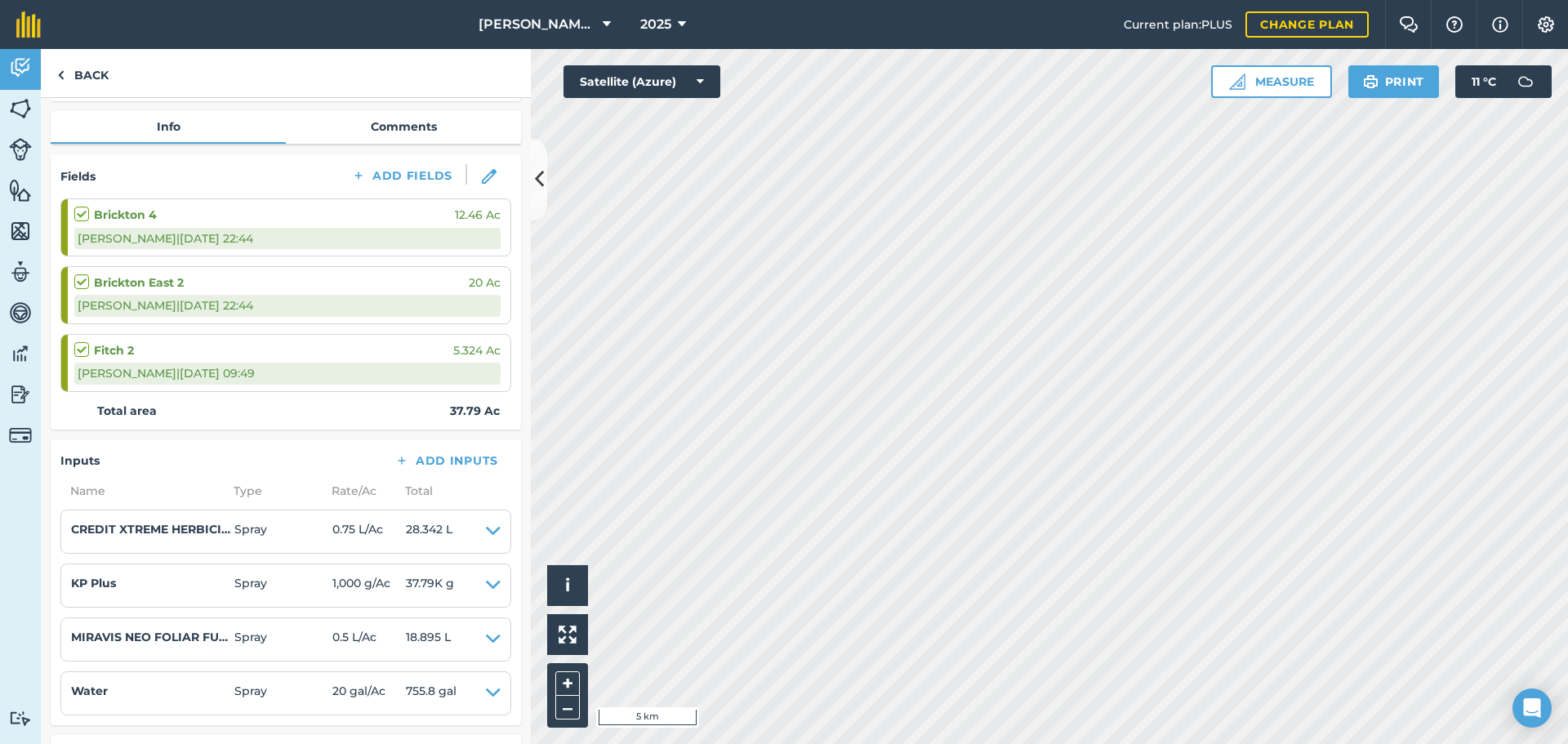
scroll to position [164, 0]
click at [541, 178] on icon at bounding box center [539, 179] width 9 height 28
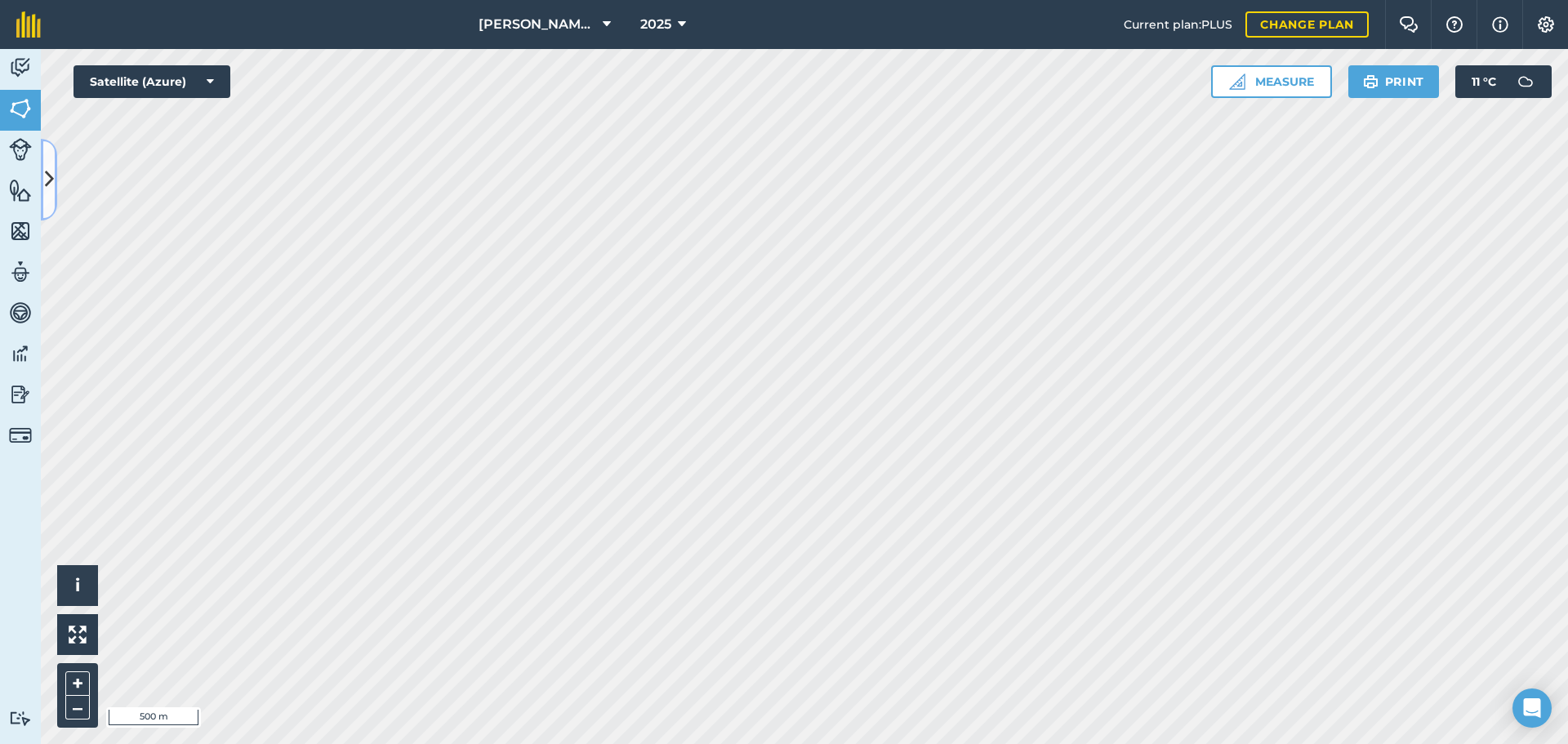
click at [54, 170] on button at bounding box center [49, 180] width 17 height 82
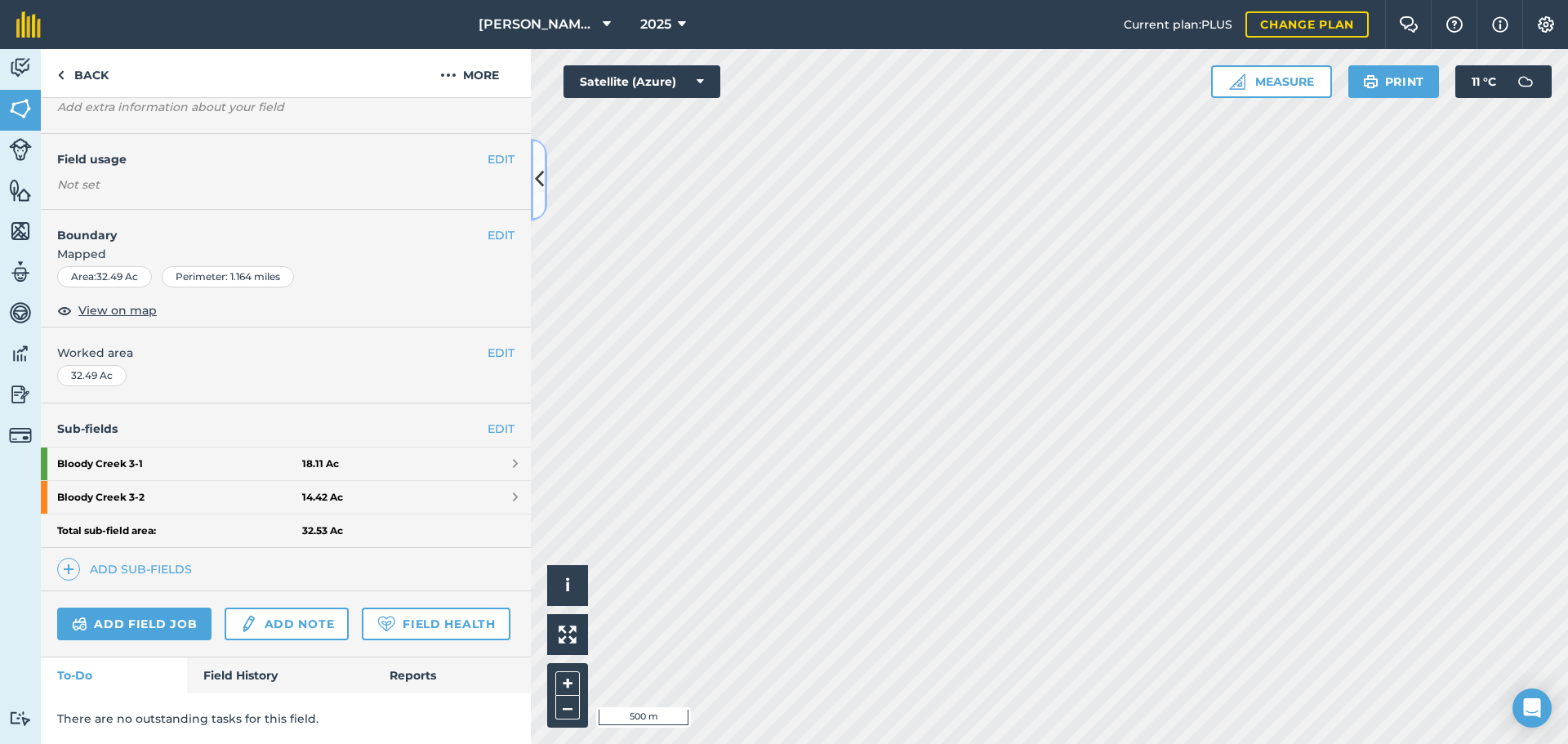
scroll to position [144, 0]
click at [273, 681] on link "Field History" at bounding box center [280, 675] width 185 height 36
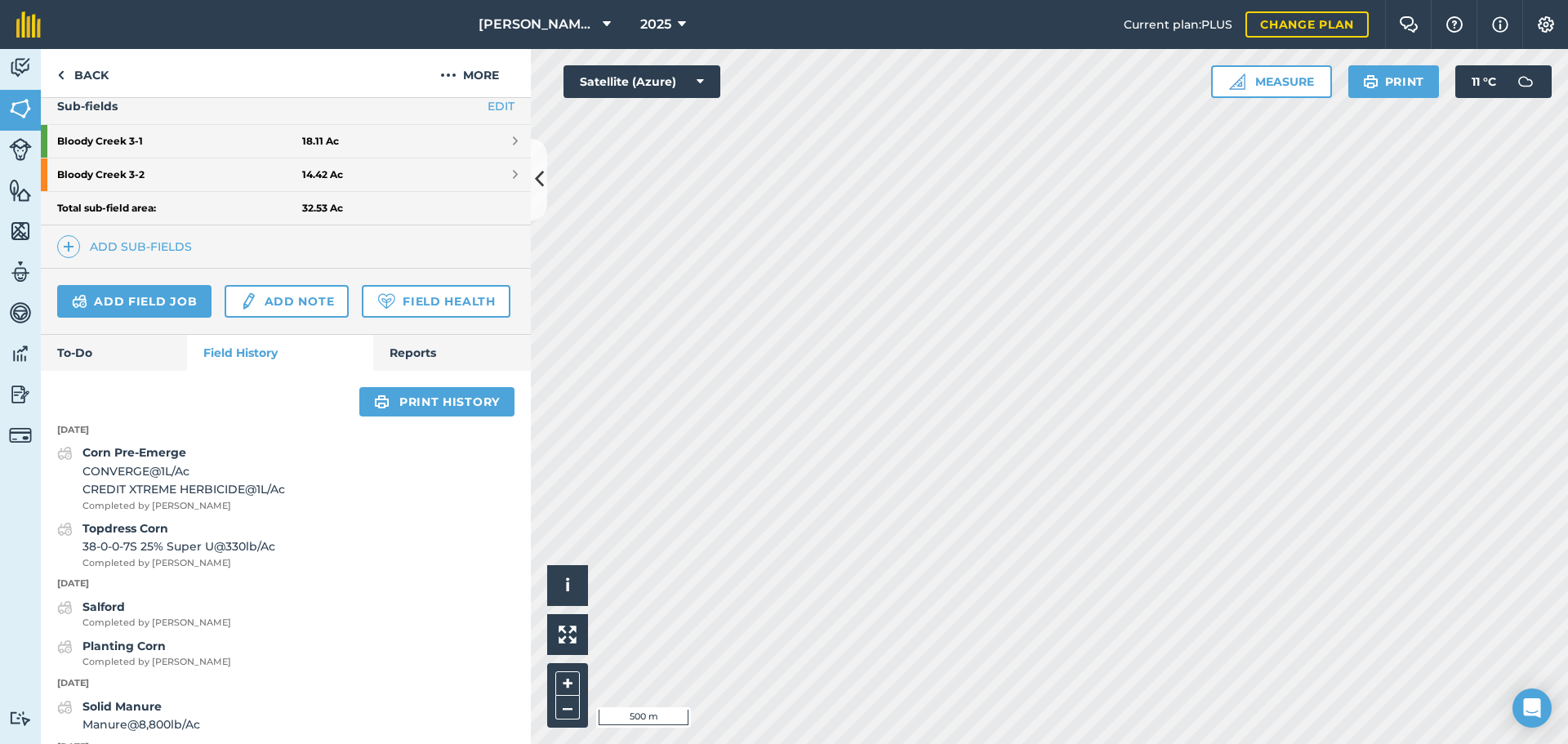
scroll to position [389, 0]
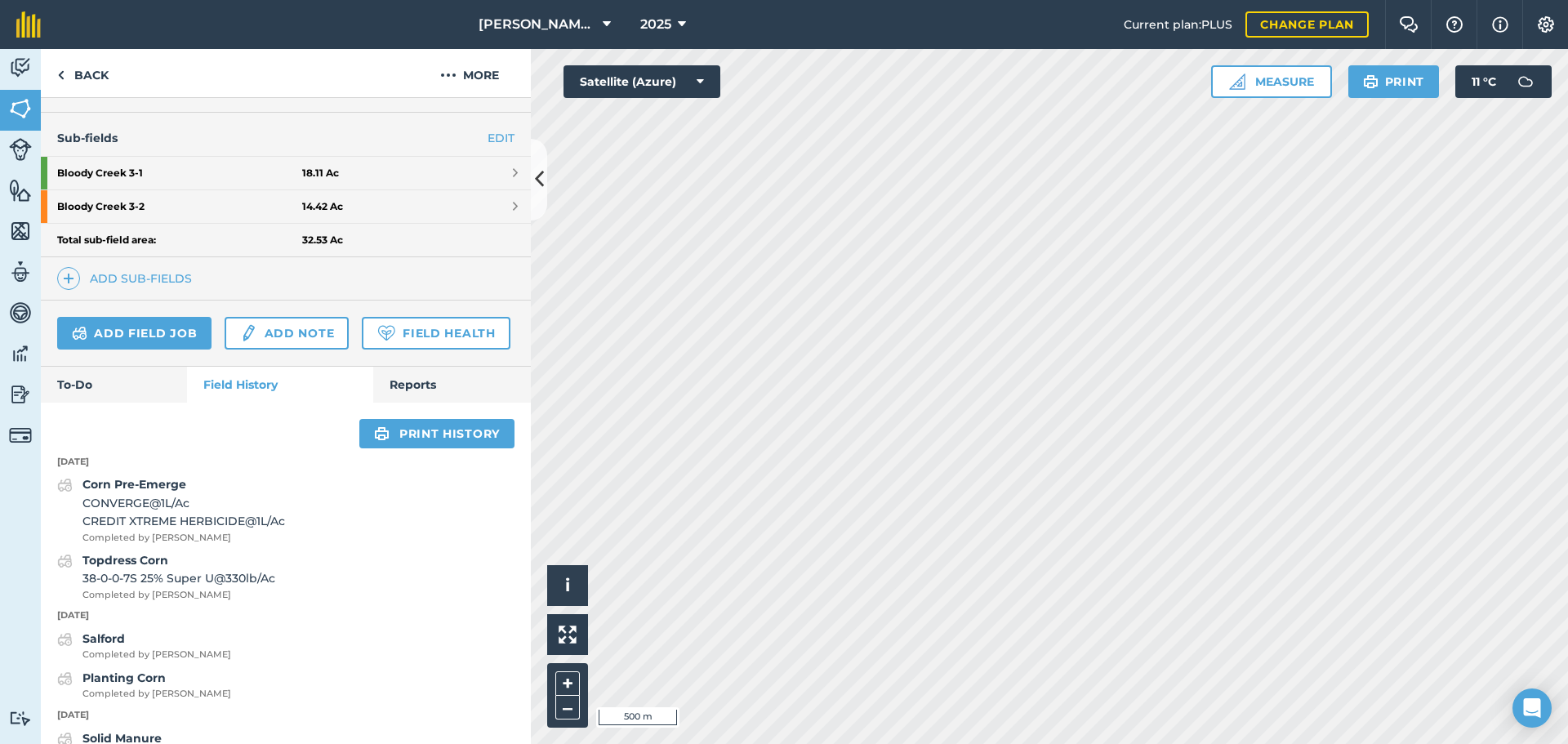
scroll to position [70, 0]
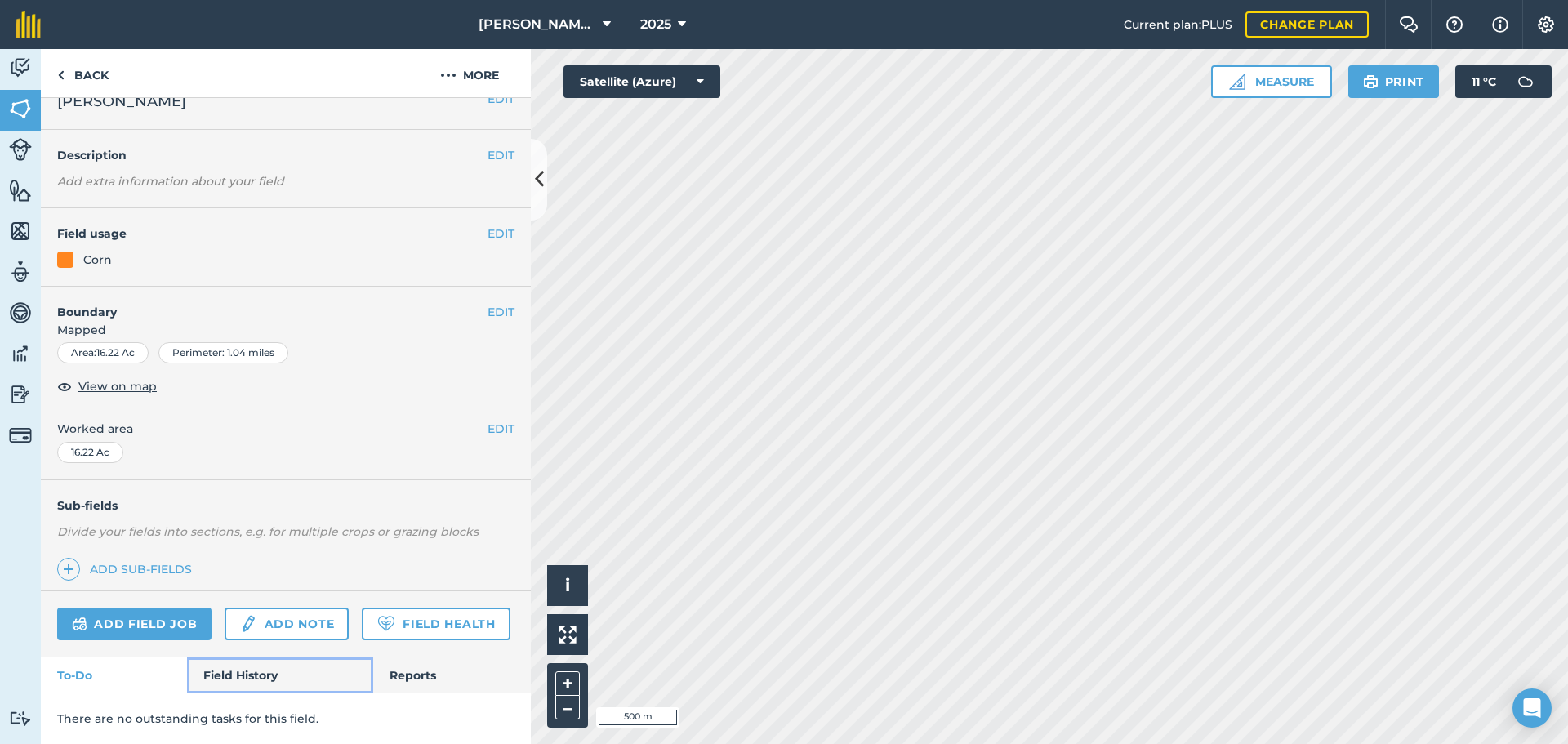
click at [248, 666] on link "Field History" at bounding box center [280, 675] width 185 height 36
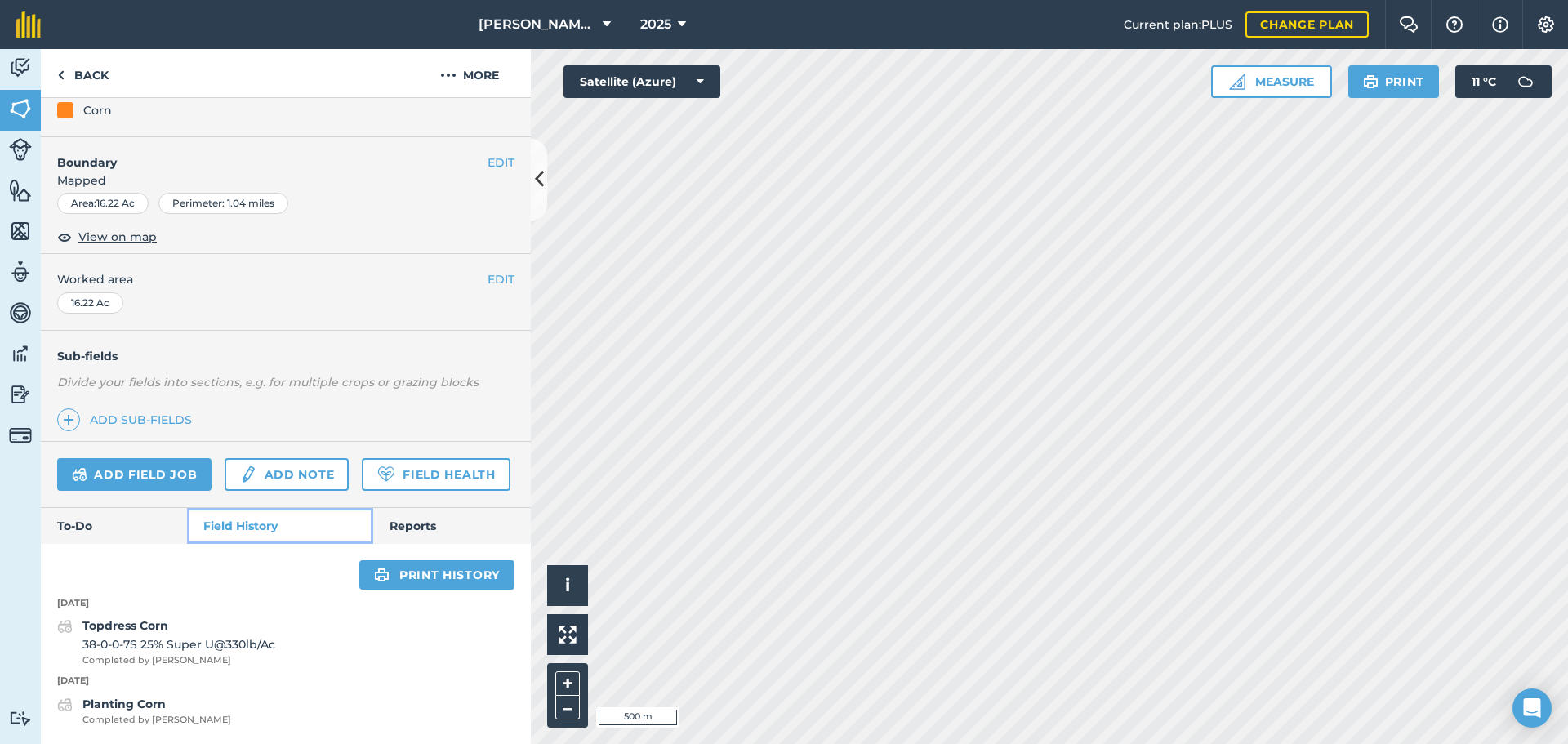
scroll to position [220, 0]
